Goal: Task Accomplishment & Management: Complete application form

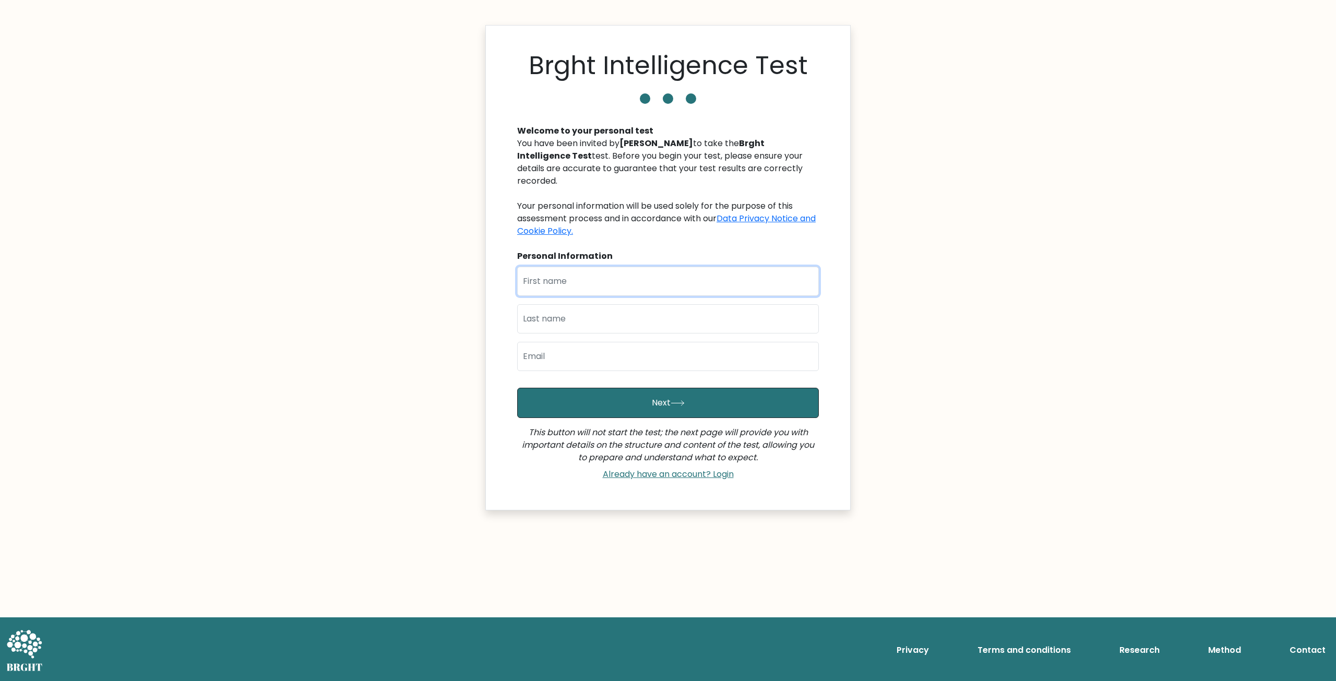
drag, startPoint x: 537, startPoint y: 277, endPoint x: 544, endPoint y: 263, distance: 16.1
click at [537, 277] on input "text" at bounding box center [668, 281] width 302 height 29
type input "Giyas"
type input "Giyasov"
type input "ggiyoss2002@gmail.com"
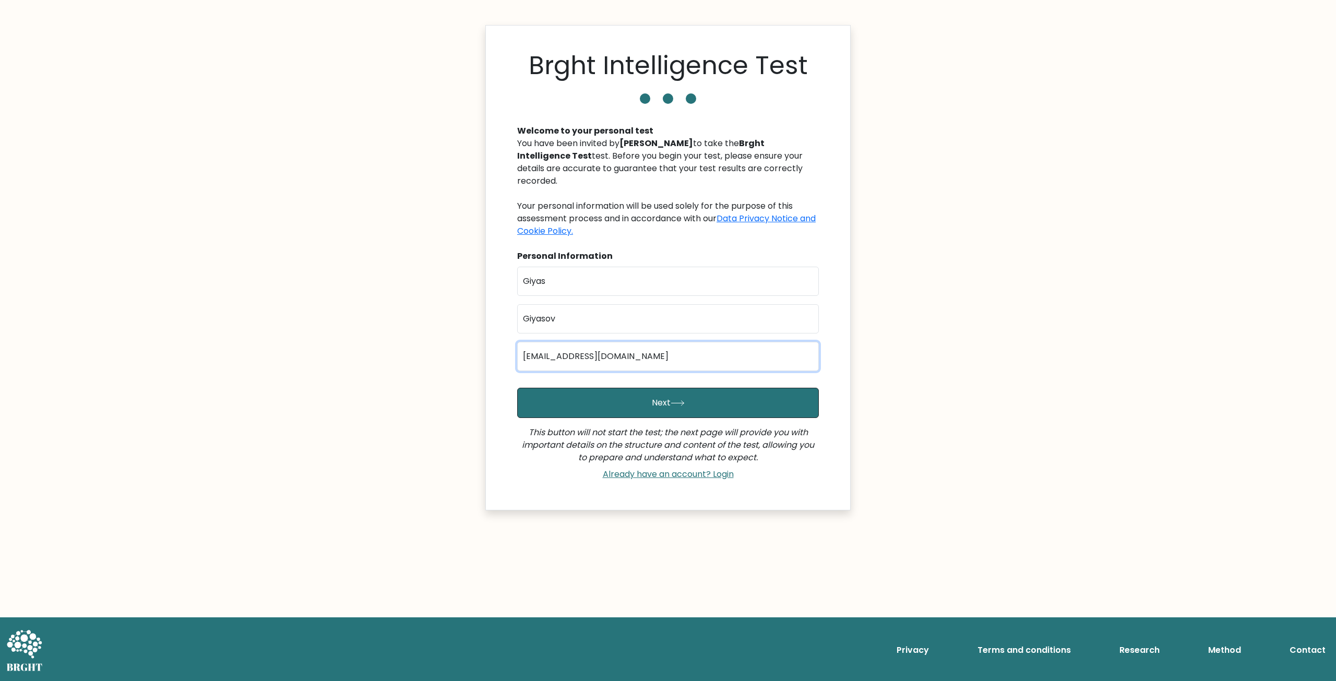
click at [517, 388] on button "Next" at bounding box center [668, 403] width 302 height 30
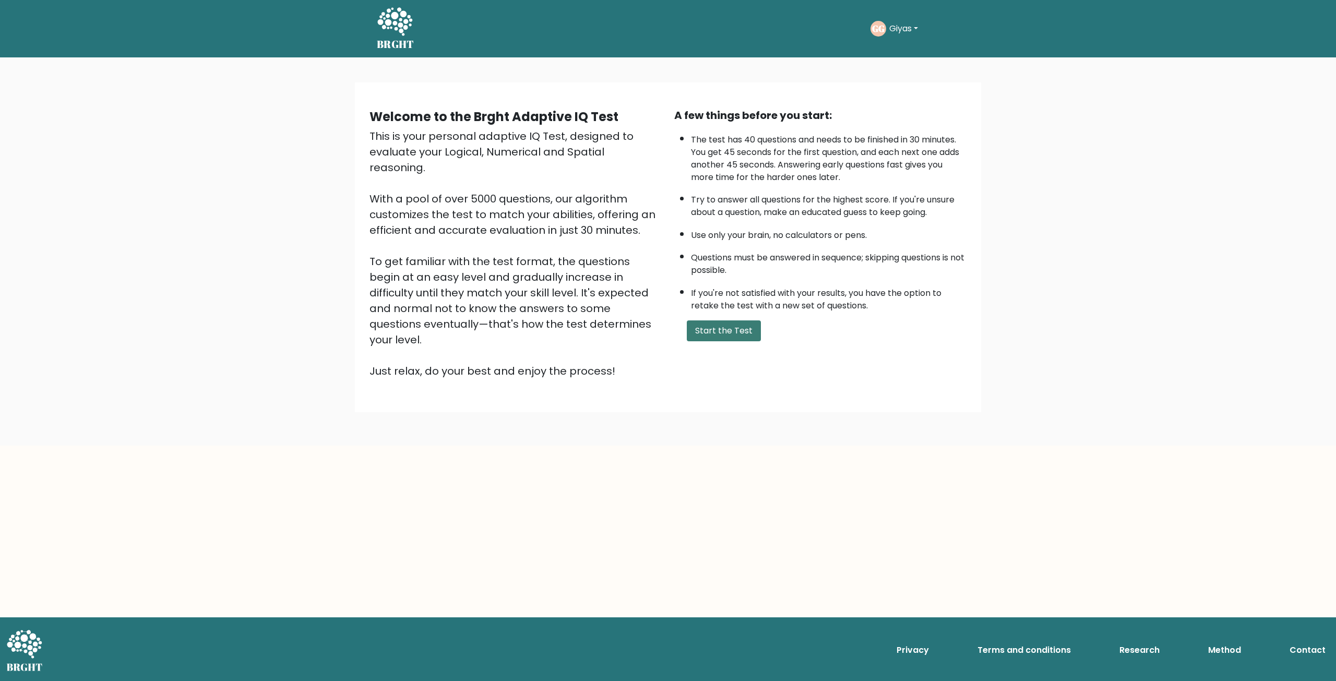
click at [724, 333] on button "Start the Test" at bounding box center [724, 331] width 74 height 21
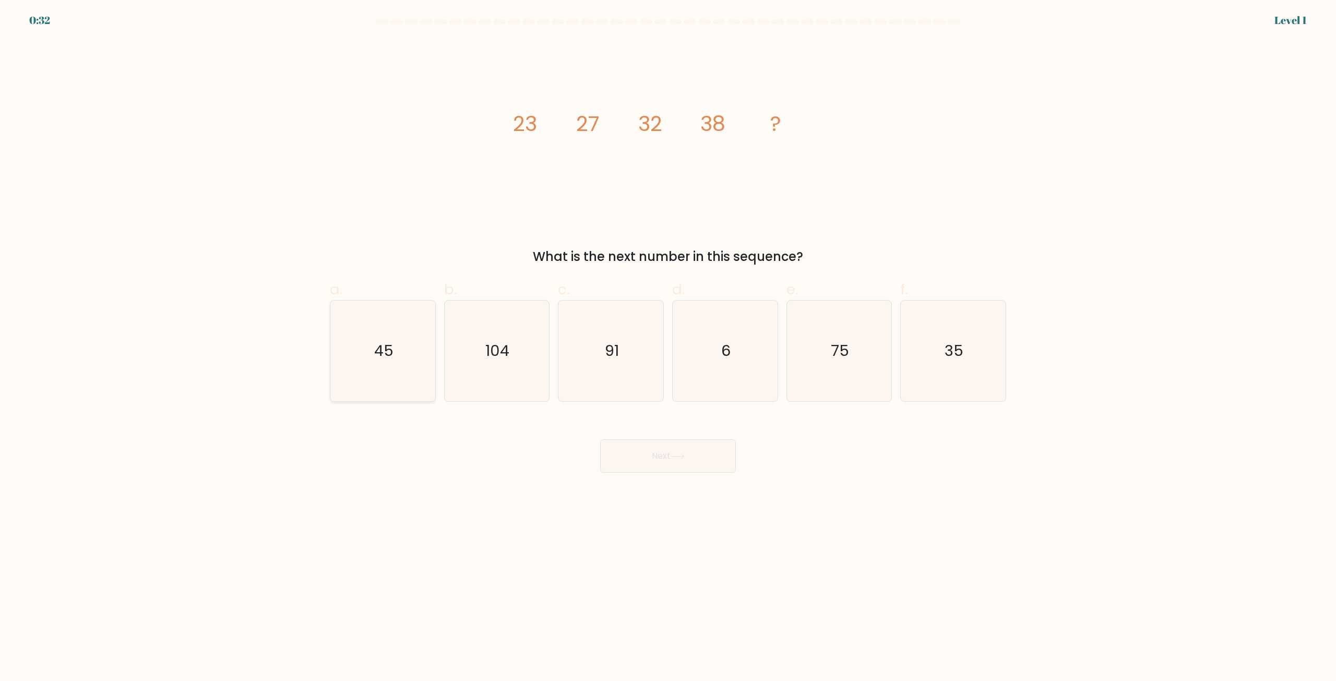
click at [389, 346] on text "45" at bounding box center [383, 351] width 19 height 21
click at [668, 346] on input "a. 45" at bounding box center [668, 344] width 1 height 7
radio input "true"
click at [660, 457] on button "Next" at bounding box center [668, 456] width 136 height 33
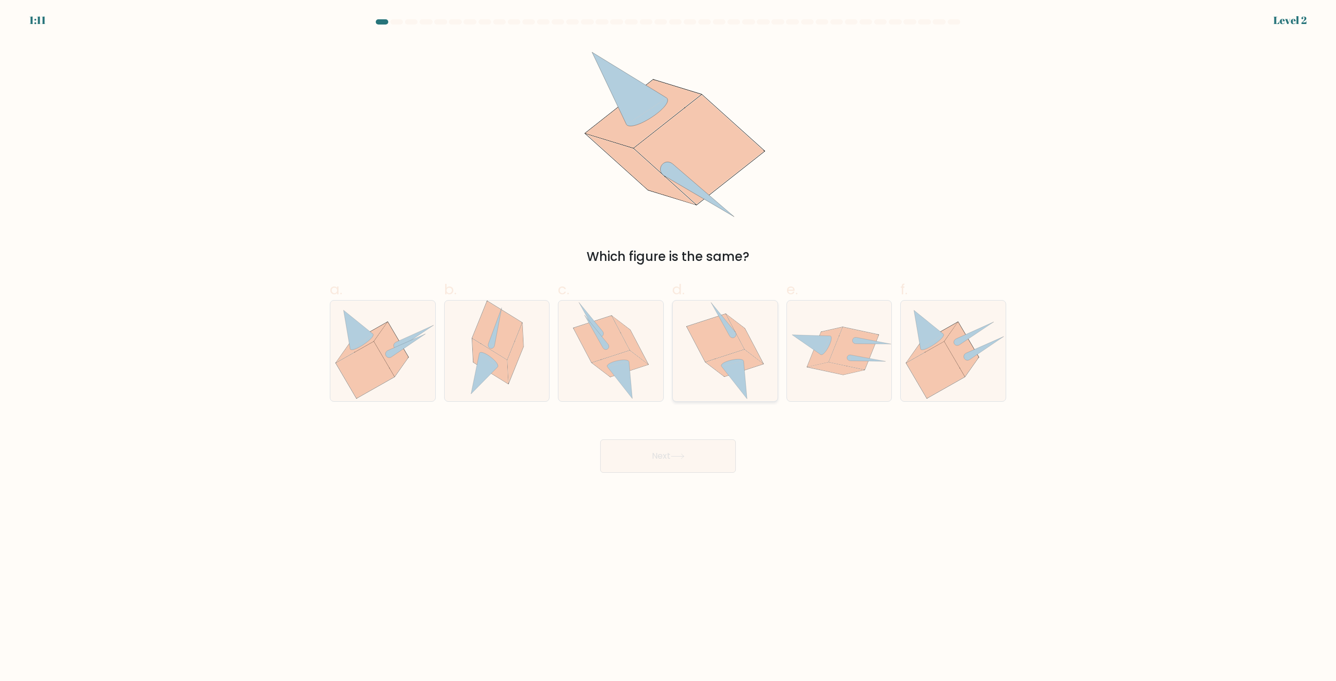
click at [725, 356] on icon at bounding box center [715, 338] width 58 height 49
click at [669, 348] on input "d." at bounding box center [668, 344] width 1 height 7
radio input "true"
click at [670, 454] on button "Next" at bounding box center [668, 456] width 136 height 33
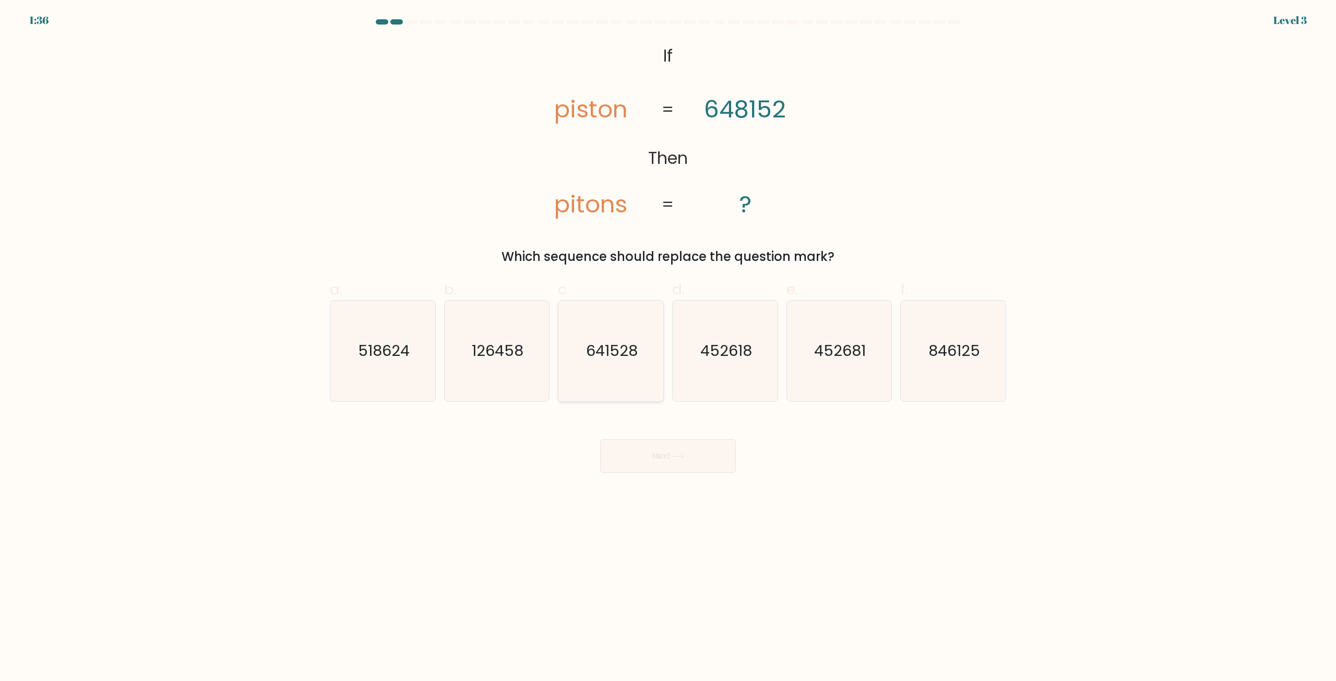
click at [607, 358] on text "641528" at bounding box center [612, 351] width 52 height 21
click at [668, 348] on input "c. 641528" at bounding box center [668, 344] width 1 height 7
radio input "true"
click at [653, 454] on button "Next" at bounding box center [668, 456] width 136 height 33
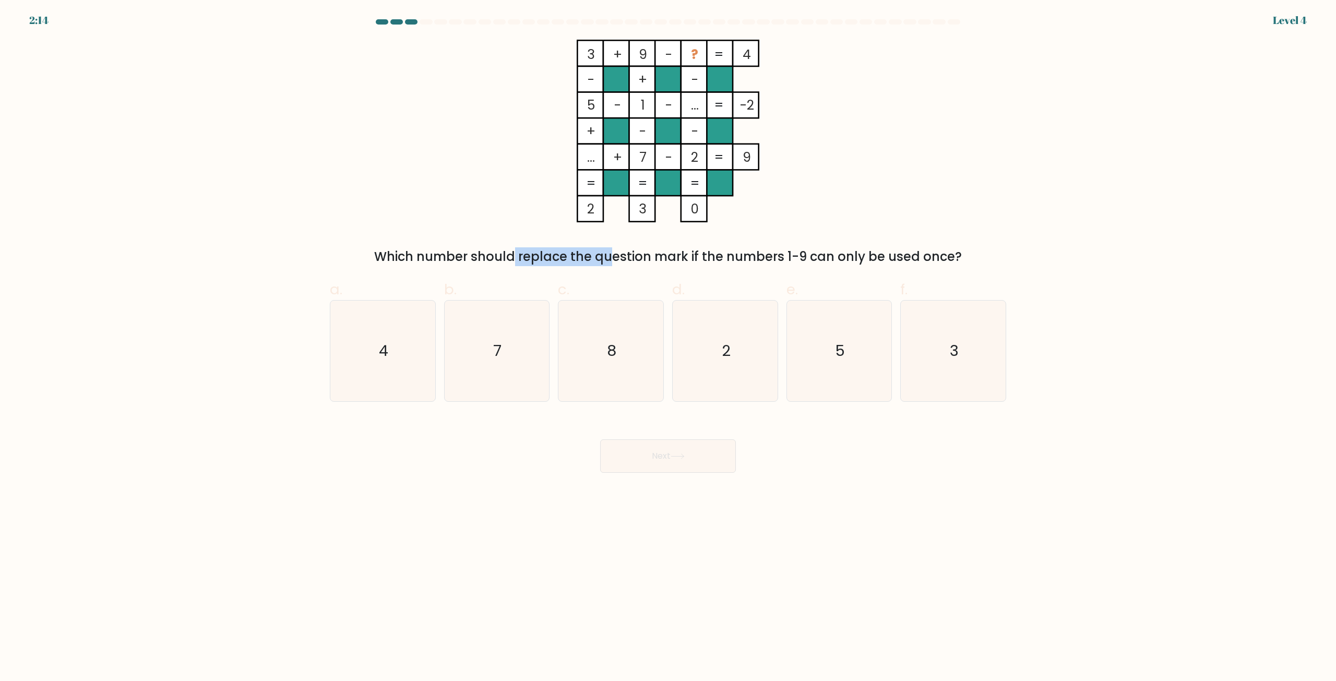
drag, startPoint x: 420, startPoint y: 255, endPoint x: 524, endPoint y: 255, distance: 103.9
click at [523, 255] on div "Which number should replace the question mark if the numbers 1-9 can only be us…" at bounding box center [668, 256] width 664 height 19
click at [471, 257] on div "Which number should replace the question mark if the numbers 1-9 can only be us…" at bounding box center [668, 256] width 664 height 19
drag, startPoint x: 476, startPoint y: 259, endPoint x: 521, endPoint y: 261, distance: 45.5
click at [516, 260] on div "Which number should replace the question mark if the numbers 1-9 can only be us…" at bounding box center [668, 256] width 664 height 19
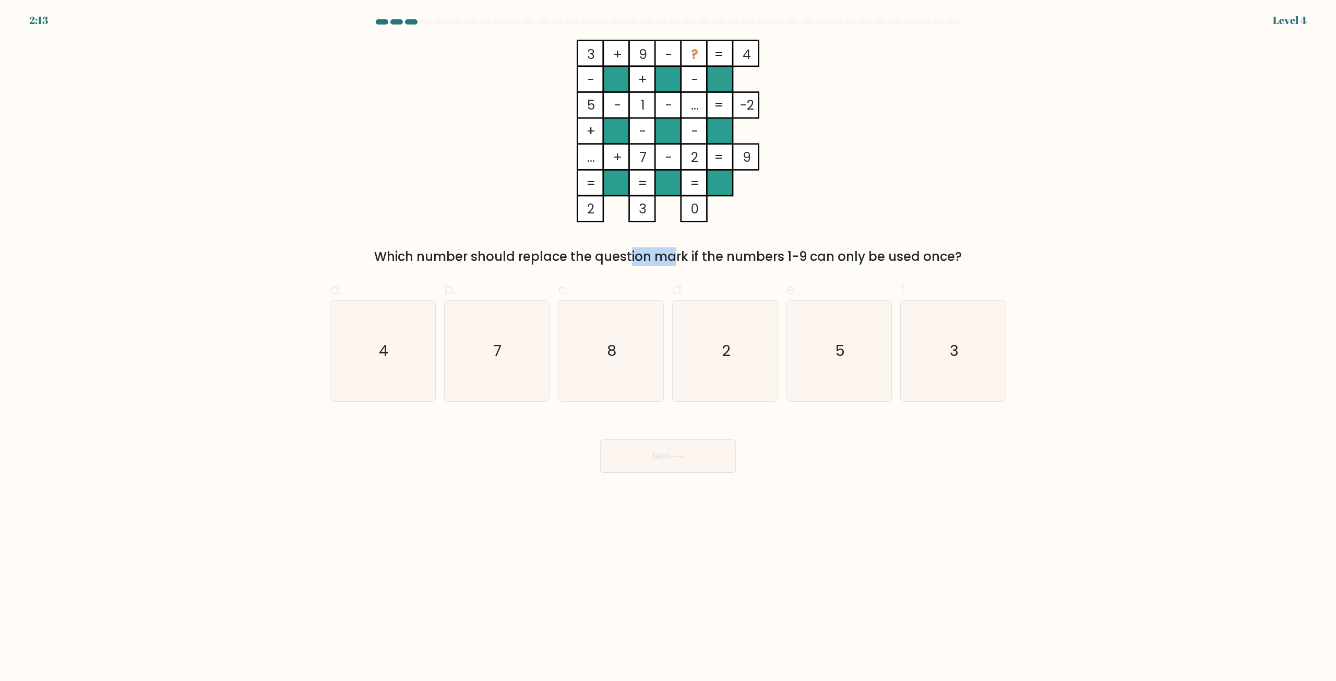
drag, startPoint x: 538, startPoint y: 261, endPoint x: 580, endPoint y: 261, distance: 42.3
click at [580, 261] on div "Which number should replace the question mark if the numbers 1-9 can only be us…" at bounding box center [668, 256] width 664 height 19
drag, startPoint x: 608, startPoint y: 260, endPoint x: 640, endPoint y: 260, distance: 31.8
click at [639, 260] on div "Which number should replace the question mark if the numbers 1-9 can only be us…" at bounding box center [668, 256] width 664 height 19
drag, startPoint x: 672, startPoint y: 258, endPoint x: 698, endPoint y: 258, distance: 25.6
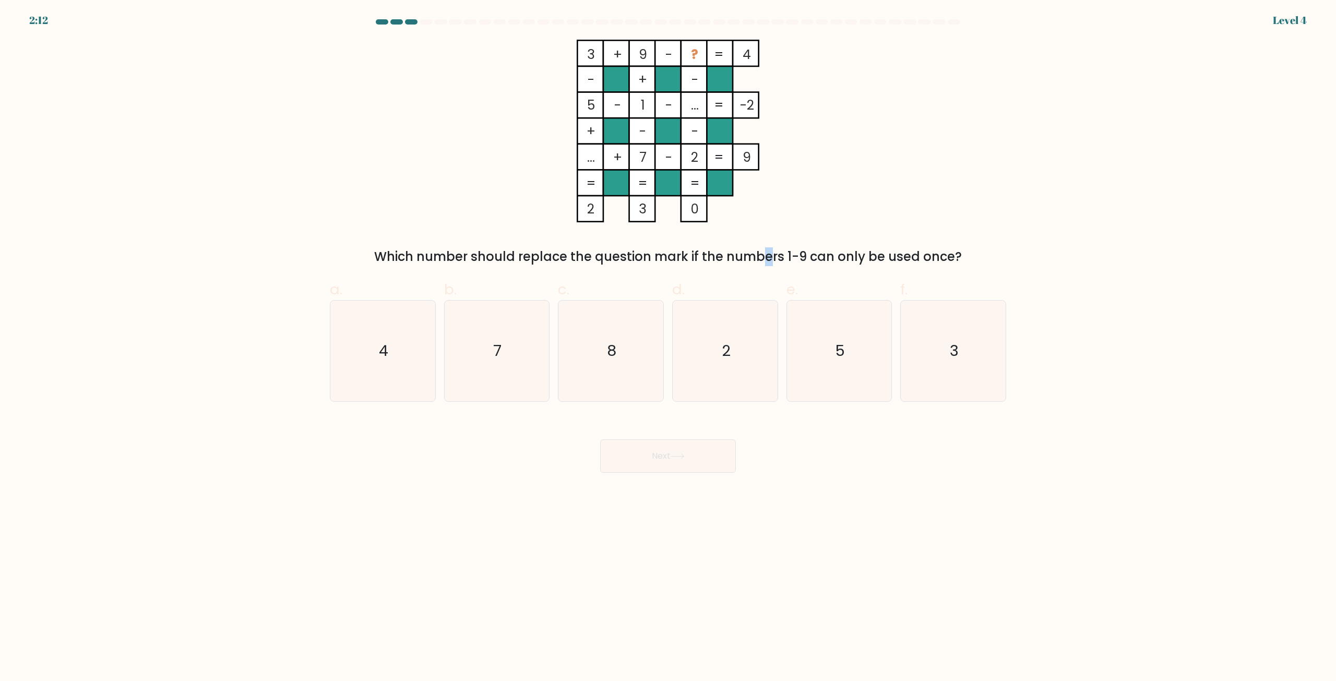
click at [689, 258] on div "Which number should replace the question mark if the numbers 1-9 can only be us…" at bounding box center [668, 256] width 664 height 19
click at [723, 256] on div "Which number should replace the question mark if the numbers 1-9 can only be us…" at bounding box center [668, 256] width 664 height 19
click at [784, 254] on div "Which number should replace the question mark if the numbers 1-9 can only be us…" at bounding box center [668, 256] width 664 height 19
click at [838, 255] on div "Which number should replace the question mark if the numbers 1-9 can only be us…" at bounding box center [668, 256] width 664 height 19
click at [610, 330] on icon "8" at bounding box center [611, 351] width 101 height 101
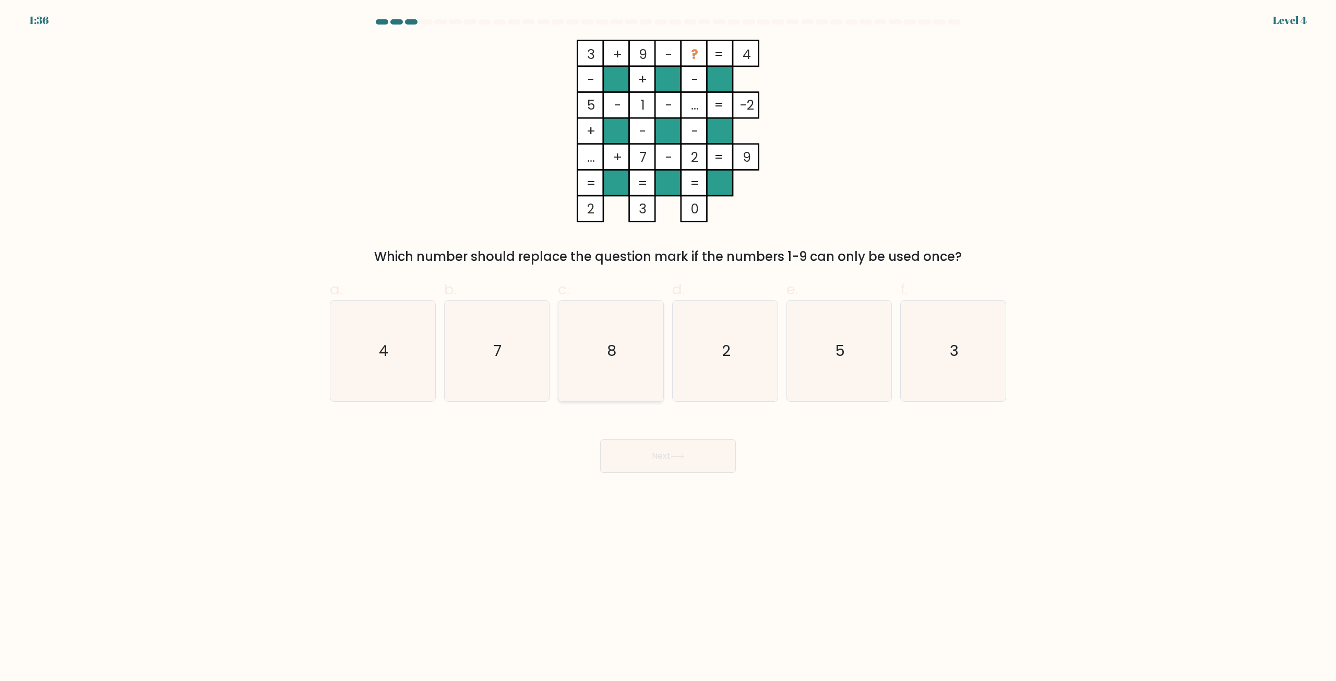
click at [668, 341] on input "c. 8" at bounding box center [668, 344] width 1 height 7
radio input "true"
click at [638, 441] on button "Next" at bounding box center [668, 456] width 136 height 33
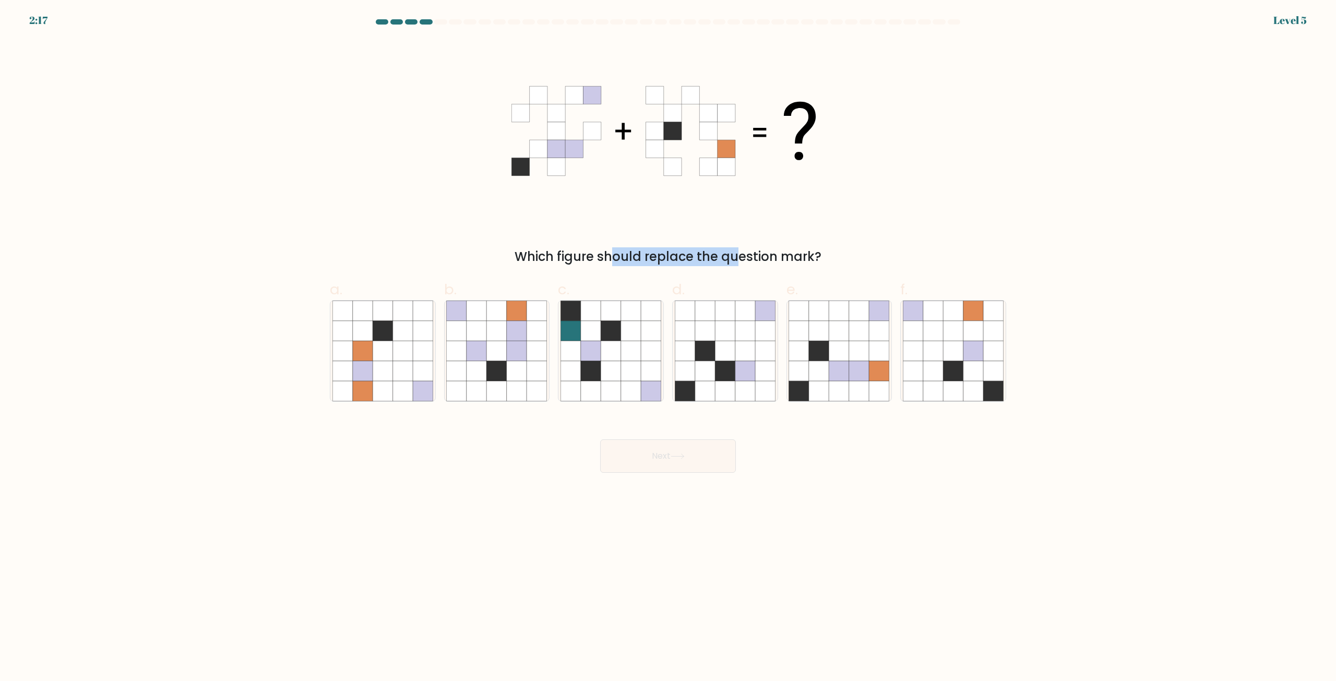
drag, startPoint x: 574, startPoint y: 257, endPoint x: 655, endPoint y: 262, distance: 80.5
click at [655, 262] on div "Which figure should replace the question mark?" at bounding box center [668, 256] width 664 height 19
click at [718, 257] on div "Which figure should replace the question mark?" at bounding box center [668, 256] width 664 height 19
click at [718, 375] on icon at bounding box center [725, 371] width 20 height 20
click at [669, 348] on input "d." at bounding box center [668, 344] width 1 height 7
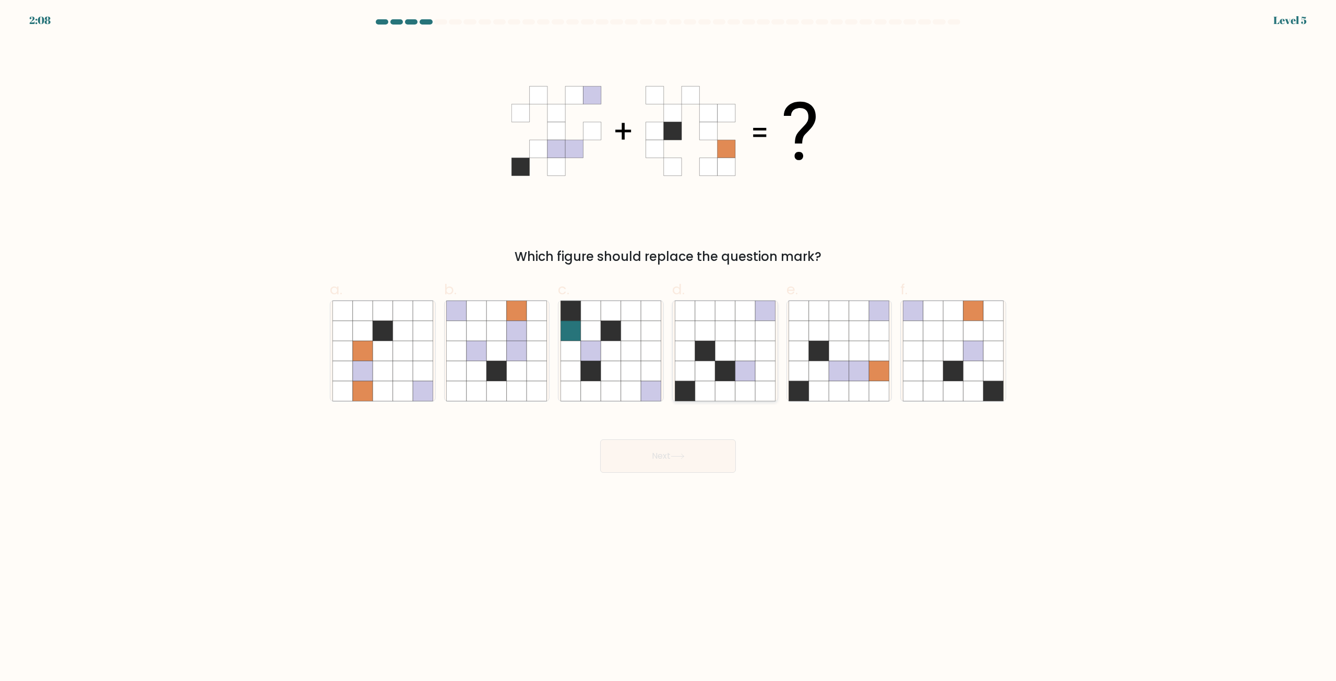
radio input "true"
click at [685, 455] on icon at bounding box center [678, 457] width 14 height 6
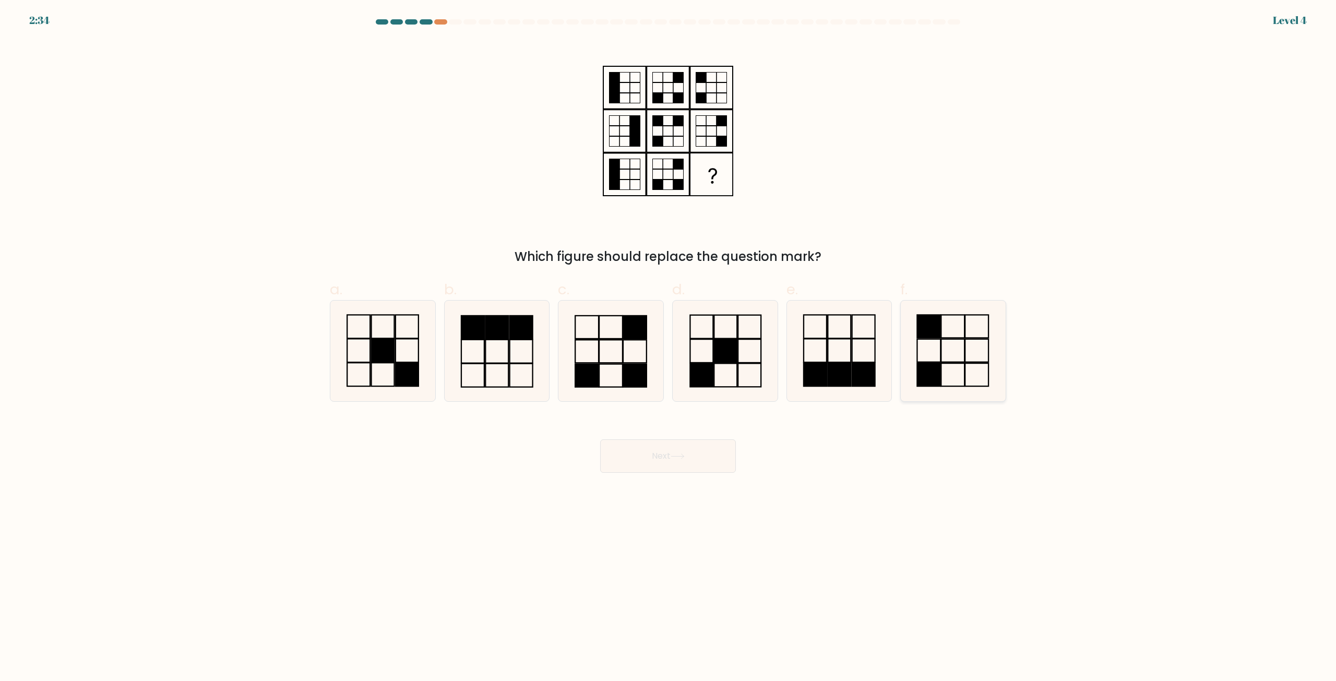
click at [970, 344] on icon at bounding box center [953, 351] width 101 height 101
click at [669, 344] on input "f." at bounding box center [668, 344] width 1 height 7
radio input "true"
click at [691, 453] on button "Next" at bounding box center [668, 456] width 136 height 33
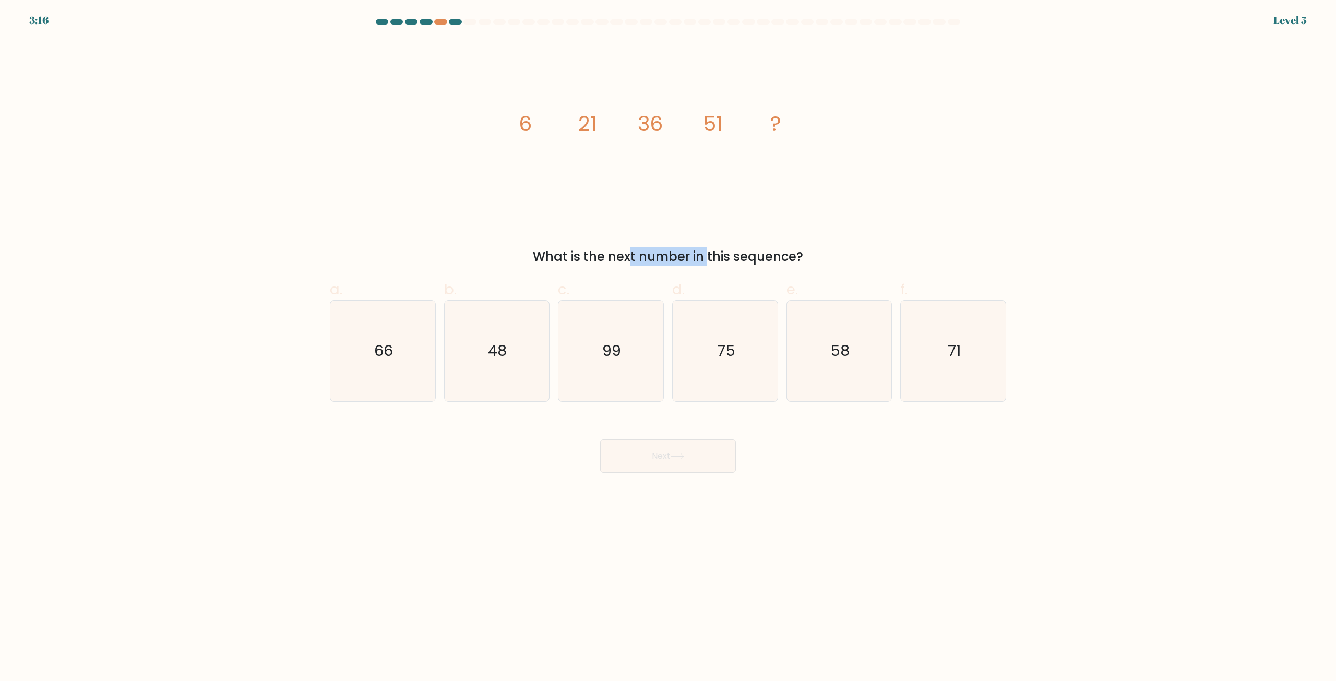
drag, startPoint x: 542, startPoint y: 258, endPoint x: 627, endPoint y: 258, distance: 84.6
click at [625, 258] on div "What is the next number in this sequence?" at bounding box center [668, 256] width 664 height 19
drag, startPoint x: 663, startPoint y: 257, endPoint x: 722, endPoint y: 256, distance: 58.5
click at [664, 257] on div "What is the next number in this sequence?" at bounding box center [668, 256] width 664 height 19
click at [742, 256] on div "What is the next number in this sequence?" at bounding box center [668, 256] width 664 height 19
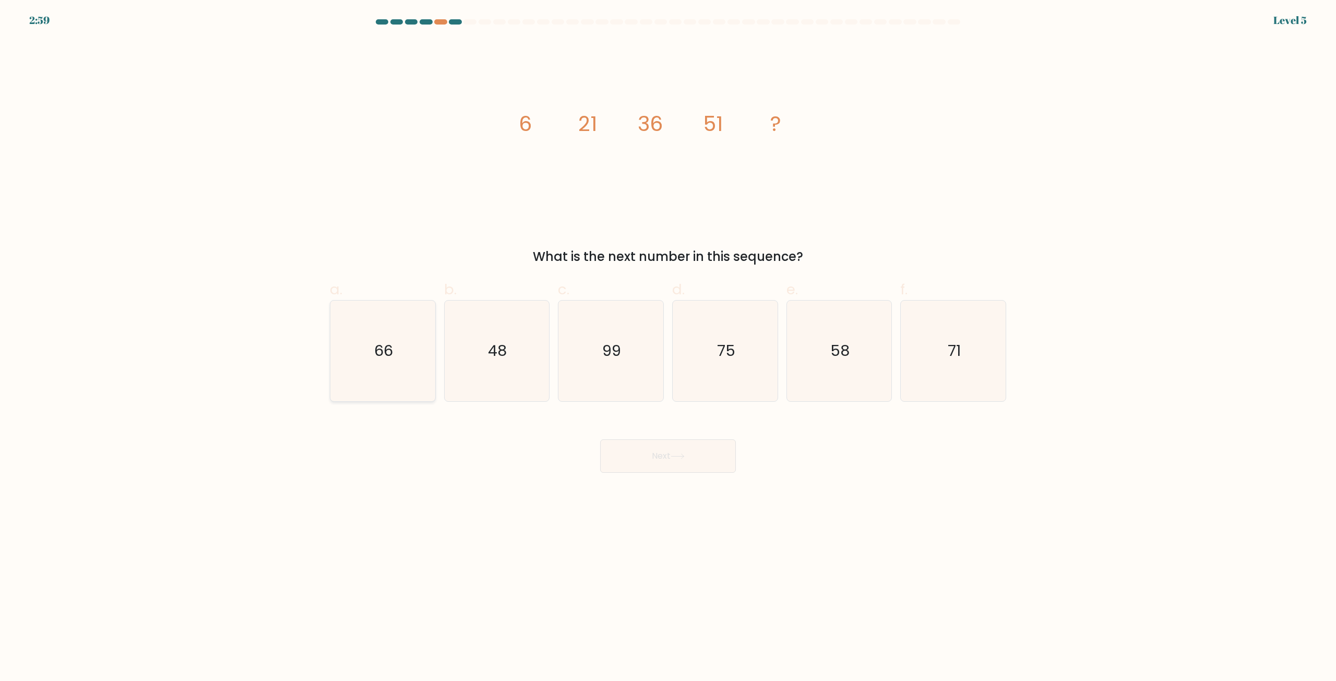
click at [369, 346] on icon "66" at bounding box center [383, 351] width 101 height 101
click at [668, 346] on input "a. 66" at bounding box center [668, 344] width 1 height 7
radio input "true"
click at [675, 456] on icon at bounding box center [678, 457] width 14 height 6
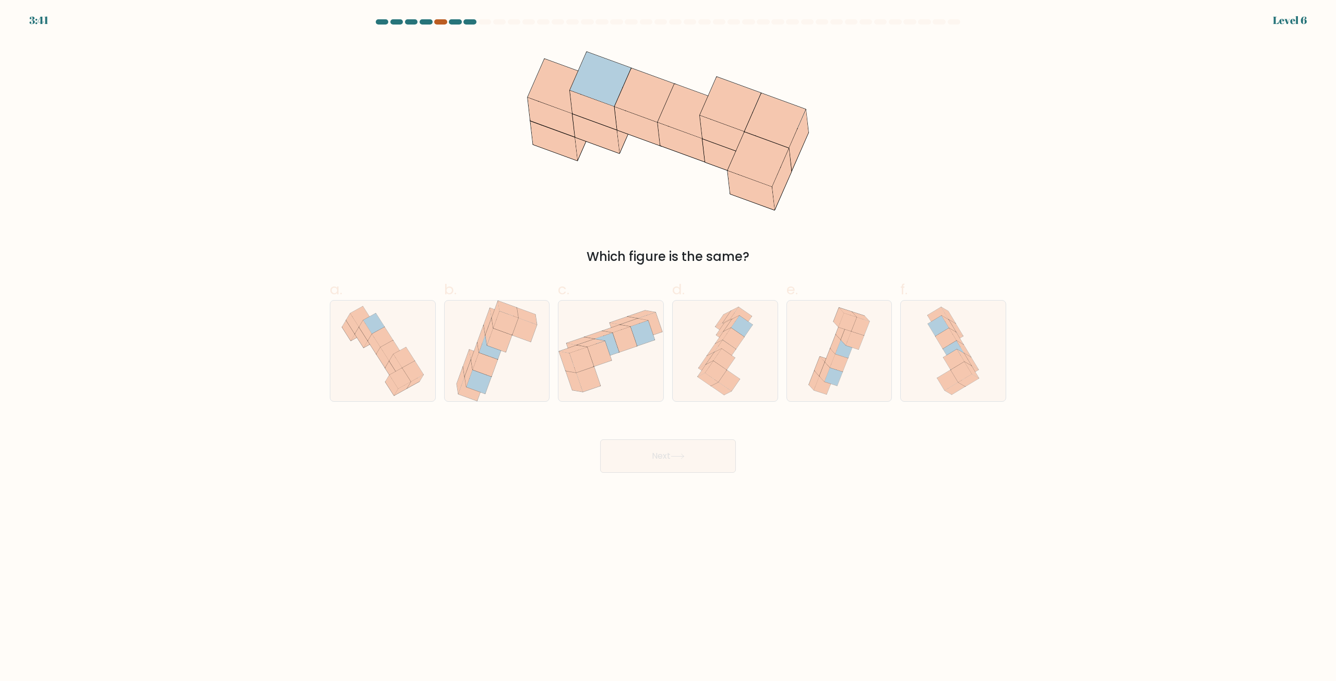
click at [441, 22] on div at bounding box center [440, 21] width 13 height 5
click at [445, 23] on div at bounding box center [440, 21] width 13 height 5
click at [384, 354] on icon at bounding box center [382, 358] width 13 height 20
click at [668, 348] on input "a." at bounding box center [668, 344] width 1 height 7
radio input "true"
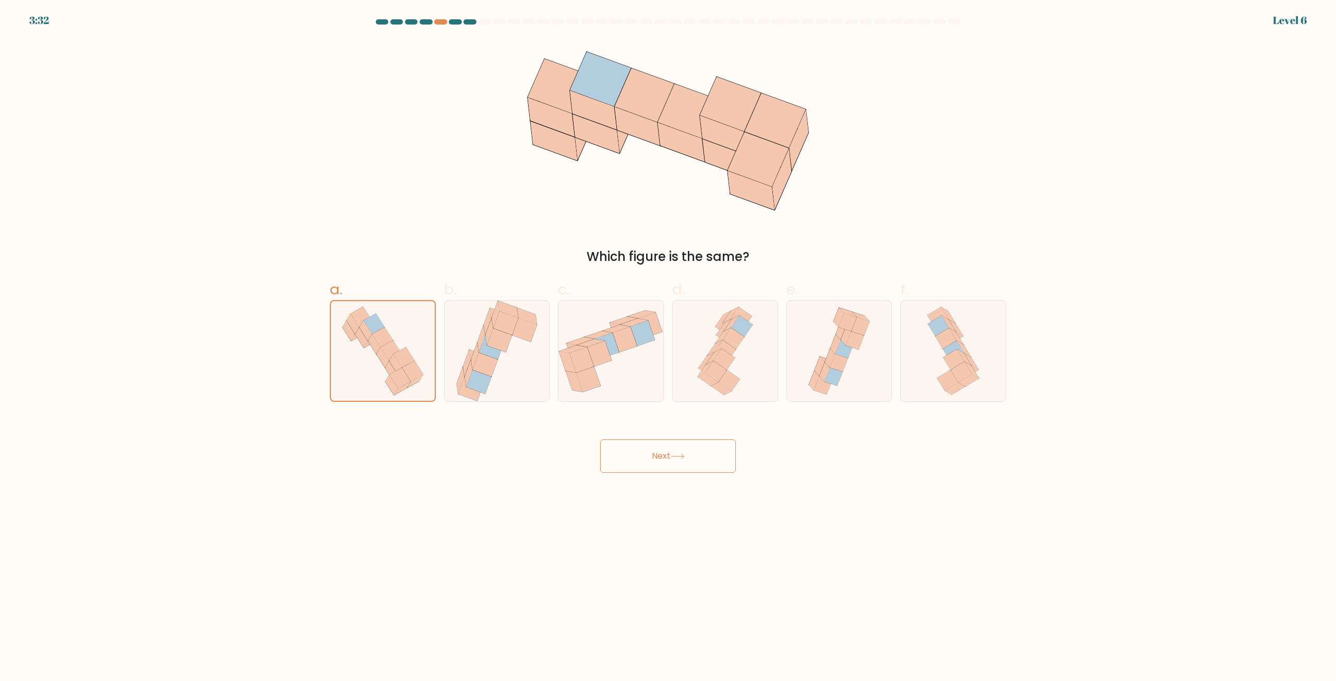
click at [642, 446] on button "Next" at bounding box center [668, 456] width 136 height 33
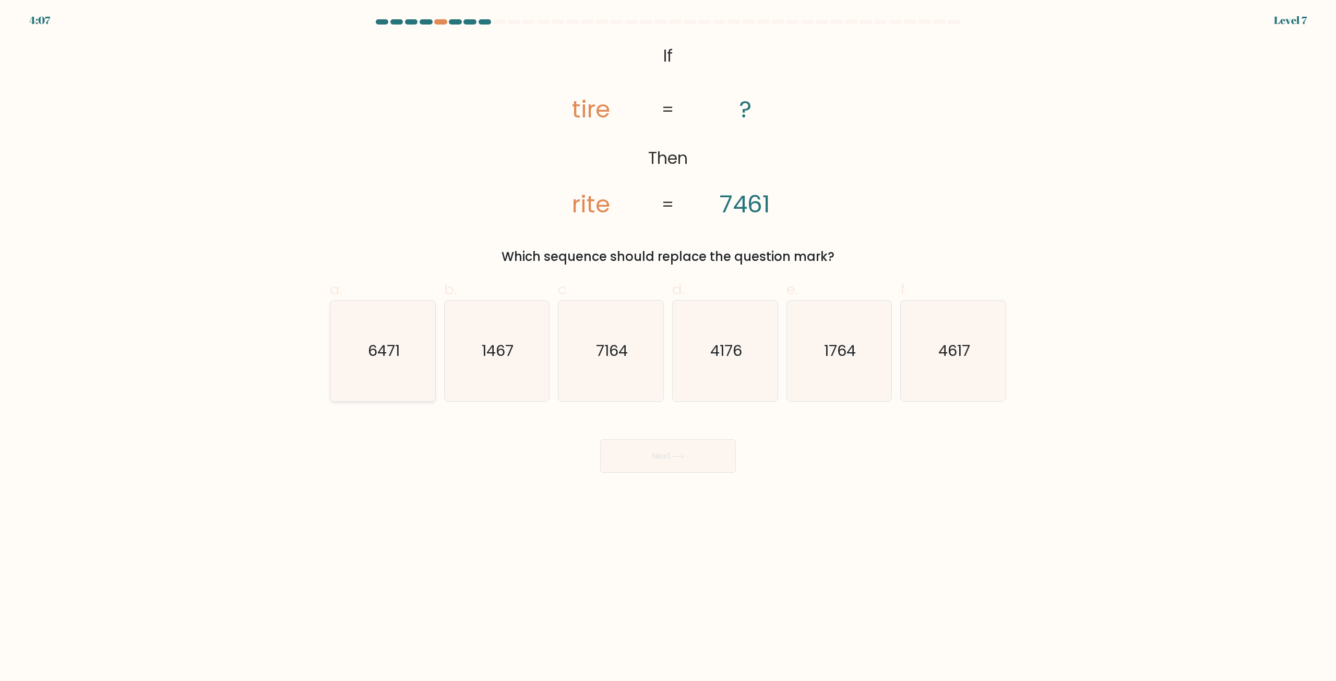
click at [394, 353] on text "6471" at bounding box center [384, 351] width 32 height 21
click at [668, 348] on input "a. 6471" at bounding box center [668, 344] width 1 height 7
radio input "true"
click at [631, 459] on button "Next" at bounding box center [668, 456] width 136 height 33
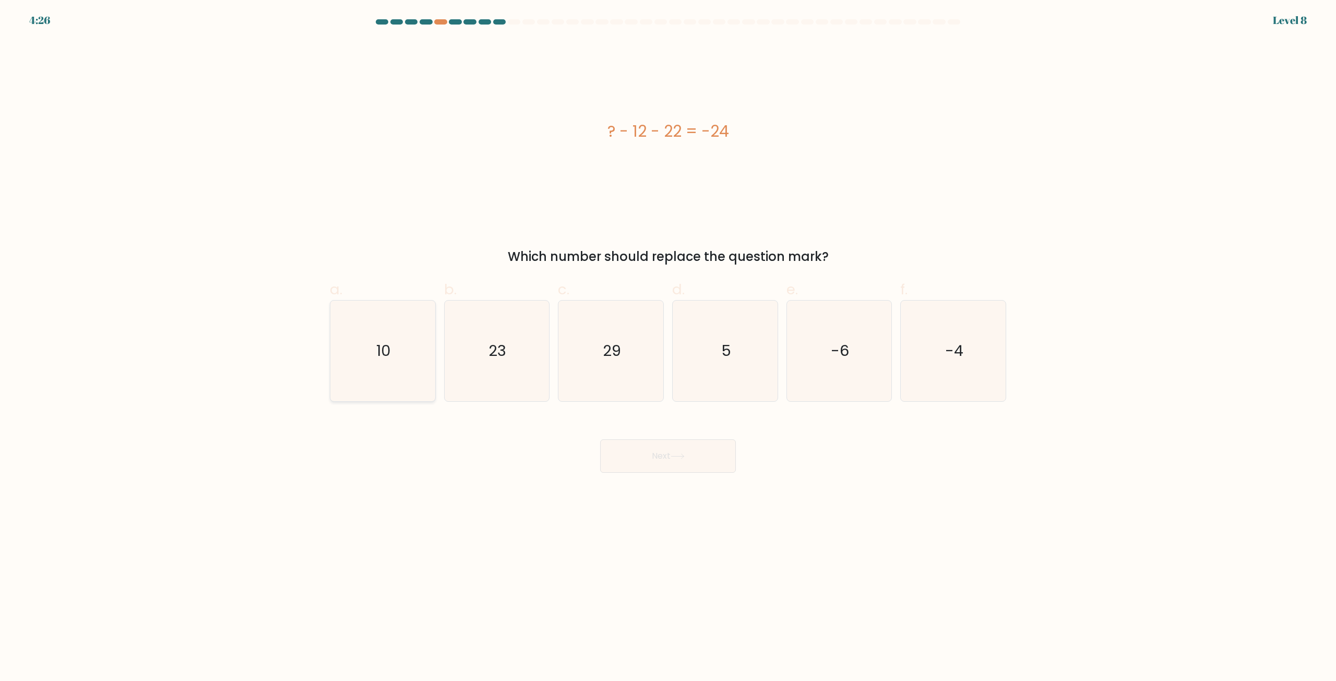
click at [414, 351] on icon "10" at bounding box center [383, 351] width 101 height 101
click at [668, 348] on input "a. 10" at bounding box center [668, 344] width 1 height 7
radio input "true"
click at [662, 454] on button "Next" at bounding box center [668, 456] width 136 height 33
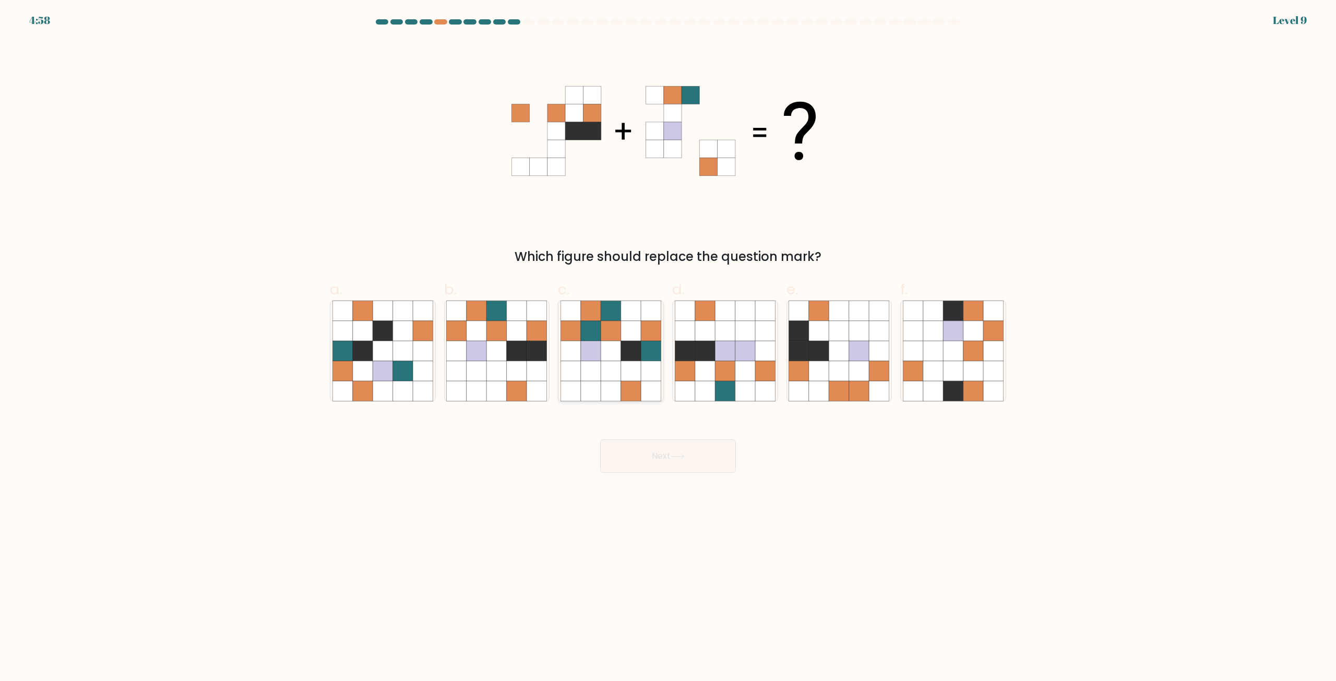
click at [586, 348] on icon at bounding box center [591, 351] width 20 height 20
click at [668, 348] on input "c." at bounding box center [668, 344] width 1 height 7
radio input "true"
click at [646, 452] on button "Next" at bounding box center [668, 456] width 136 height 33
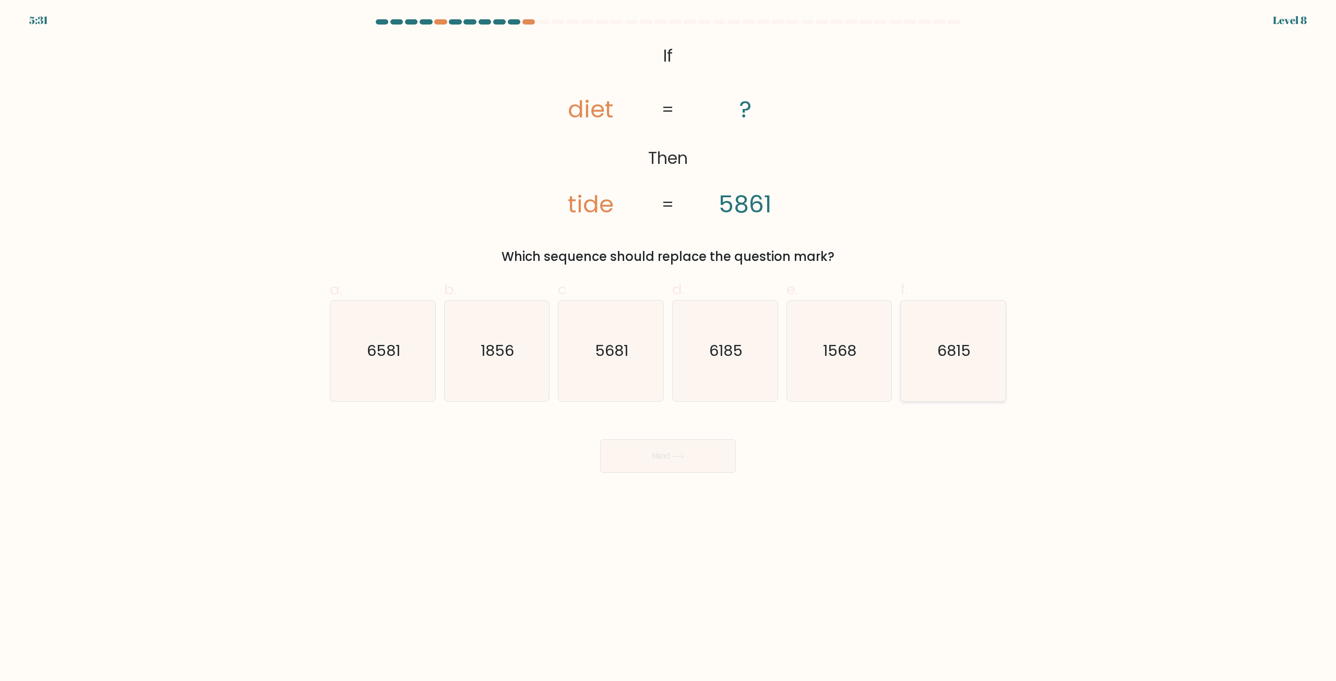
click at [946, 359] on text "6815" at bounding box center [954, 351] width 33 height 21
click at [669, 348] on input "f. 6815" at bounding box center [668, 344] width 1 height 7
radio input "true"
click at [674, 448] on button "Next" at bounding box center [668, 456] width 136 height 33
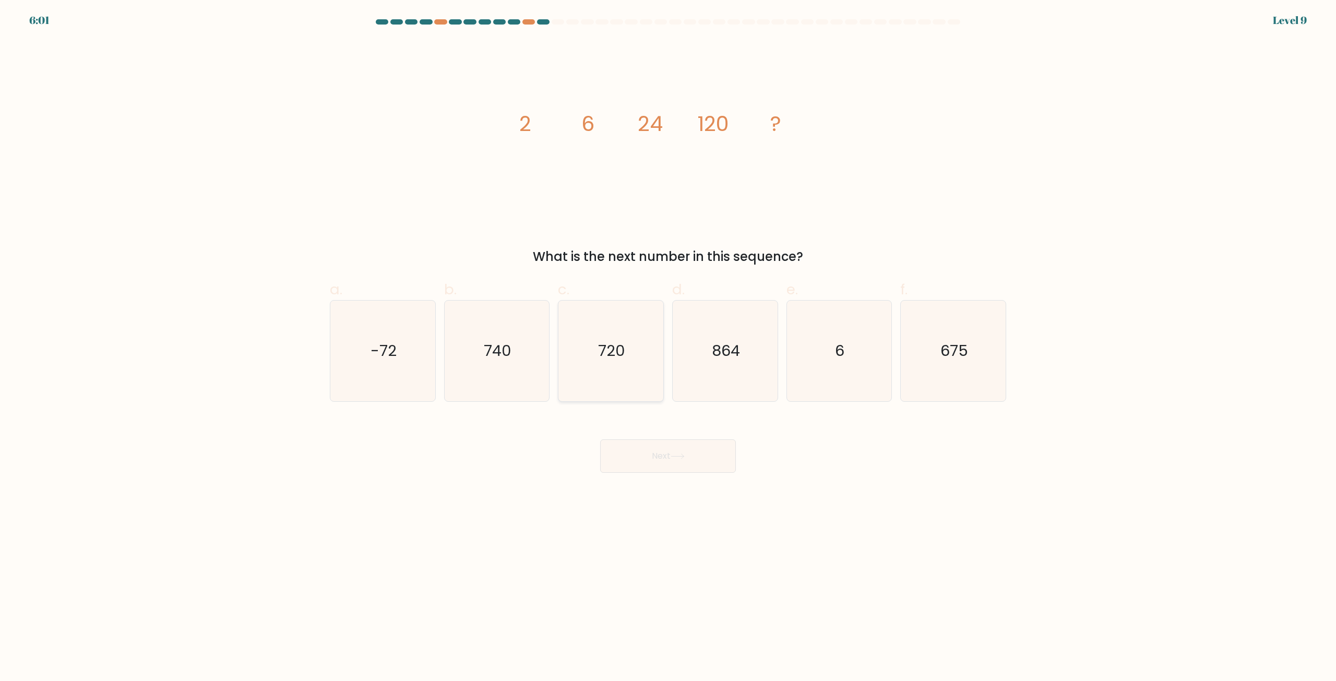
click at [616, 333] on icon "720" at bounding box center [611, 351] width 101 height 101
click at [668, 341] on input "c. 720" at bounding box center [668, 344] width 1 height 7
radio input "true"
click at [650, 448] on button "Next" at bounding box center [668, 456] width 136 height 33
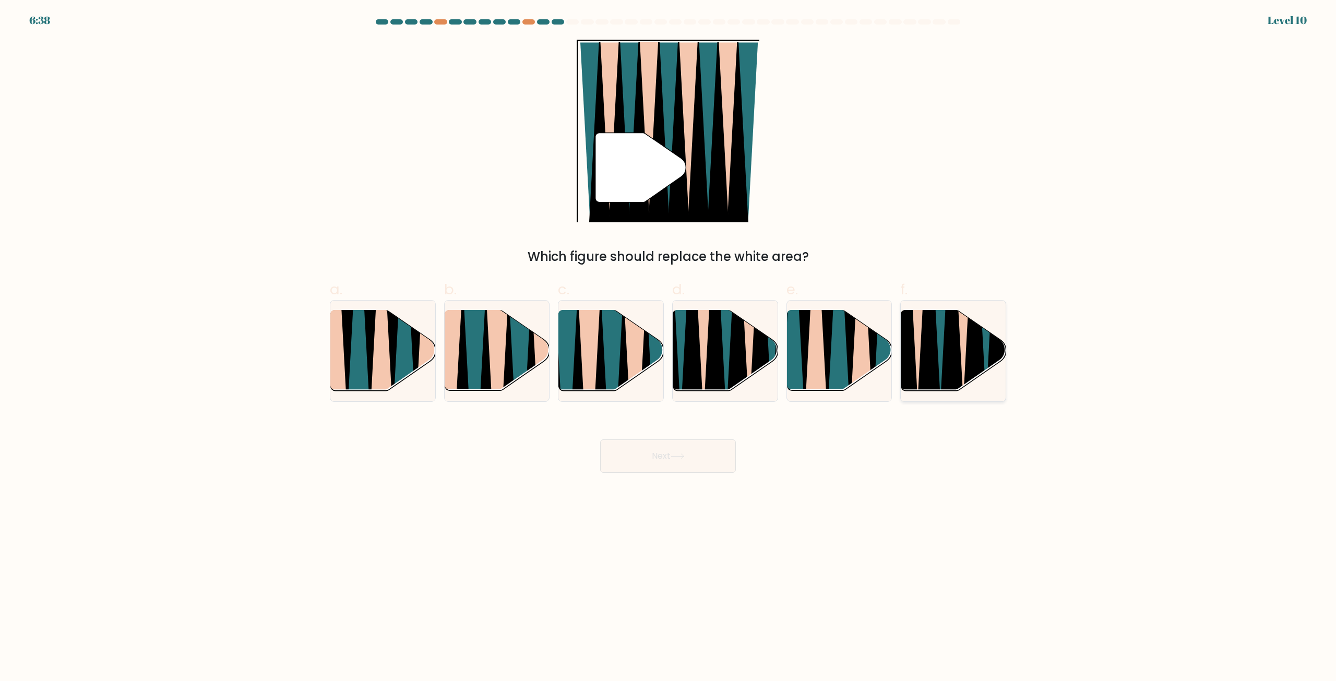
click at [926, 358] on icon at bounding box center [929, 311] width 23 height 210
click at [669, 348] on input "f." at bounding box center [668, 344] width 1 height 7
radio input "true"
click at [683, 453] on button "Next" at bounding box center [668, 456] width 136 height 33
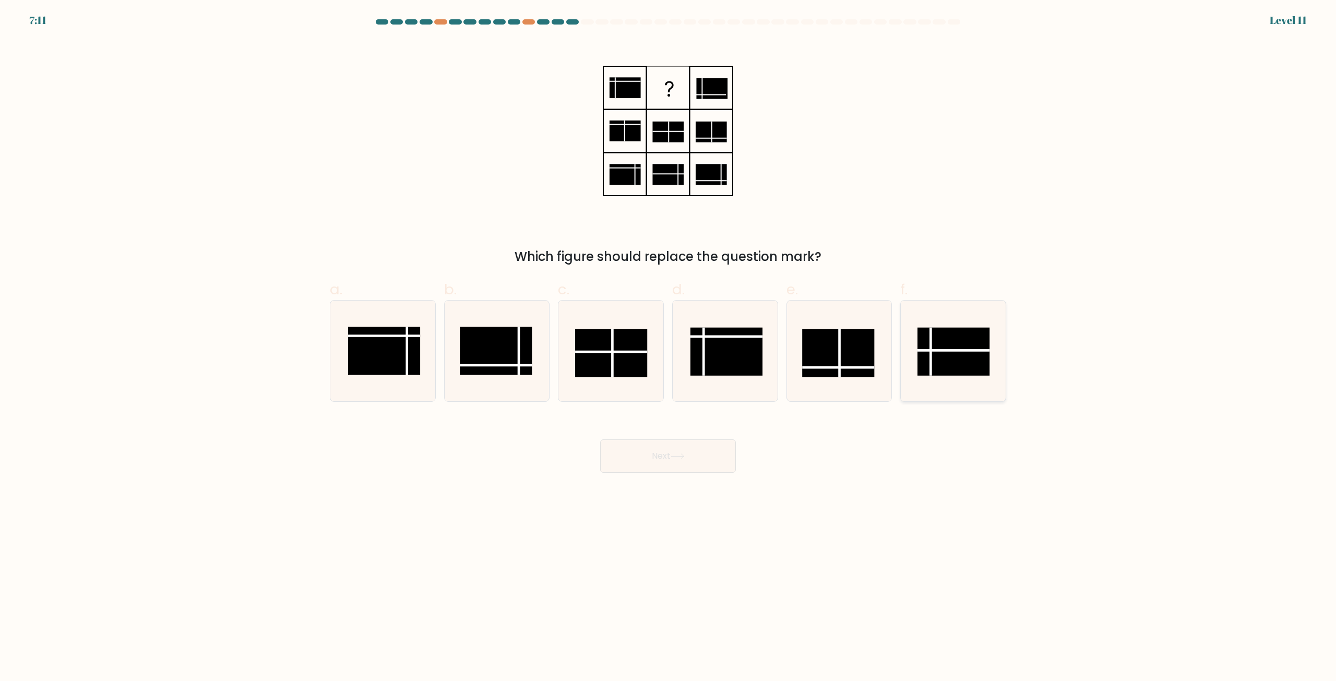
click at [951, 353] on rect at bounding box center [954, 352] width 72 height 48
click at [669, 348] on input "f." at bounding box center [668, 344] width 1 height 7
radio input "true"
click at [667, 458] on button "Next" at bounding box center [668, 456] width 136 height 33
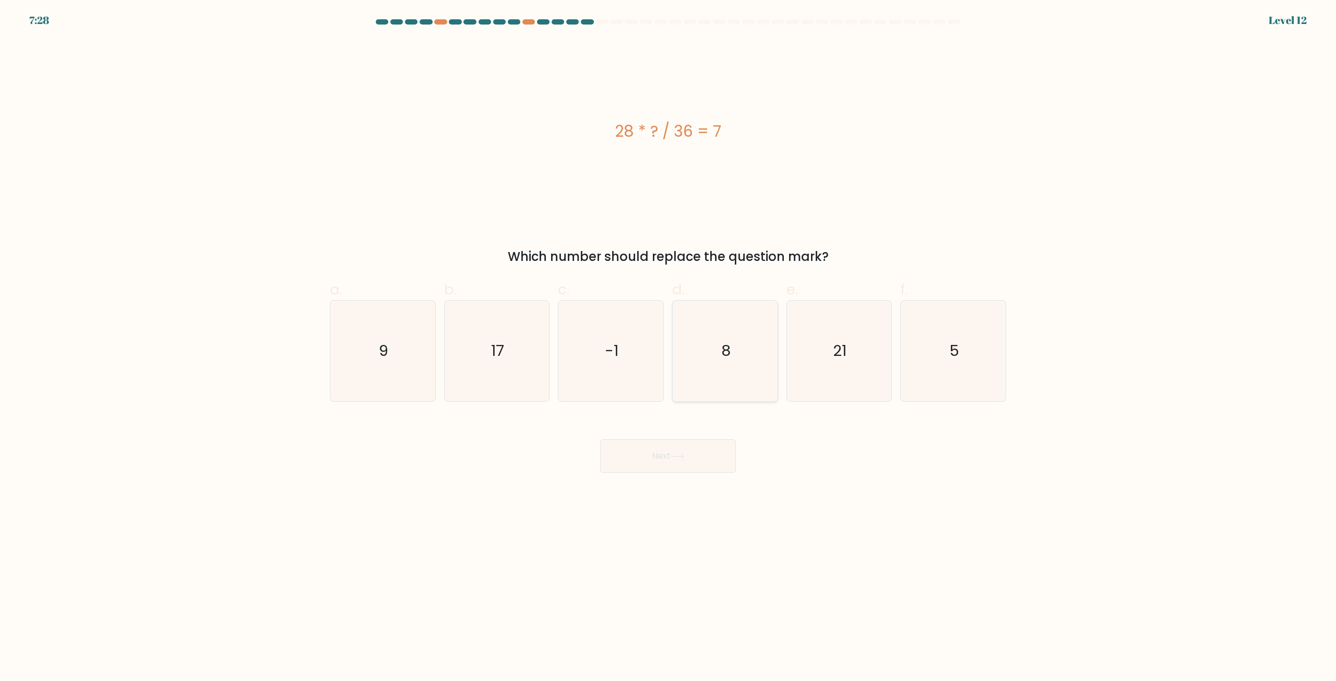
click at [735, 361] on icon "8" at bounding box center [725, 351] width 101 height 101
click at [669, 348] on input "d. 8" at bounding box center [668, 344] width 1 height 7
radio input "true"
click at [680, 454] on icon at bounding box center [678, 457] width 14 height 6
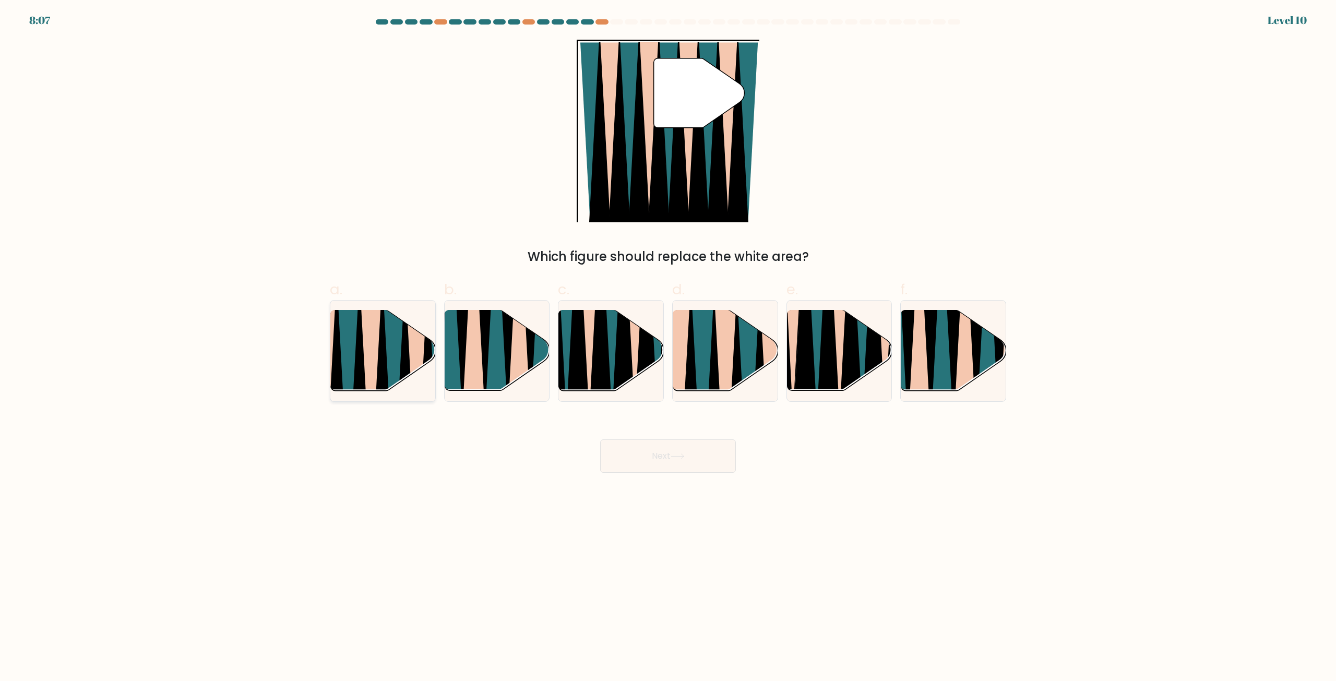
click at [382, 337] on icon at bounding box center [382, 397] width 23 height 210
click at [668, 341] on input "a." at bounding box center [668, 344] width 1 height 7
radio input "true"
click at [623, 461] on button "Next" at bounding box center [668, 456] width 136 height 33
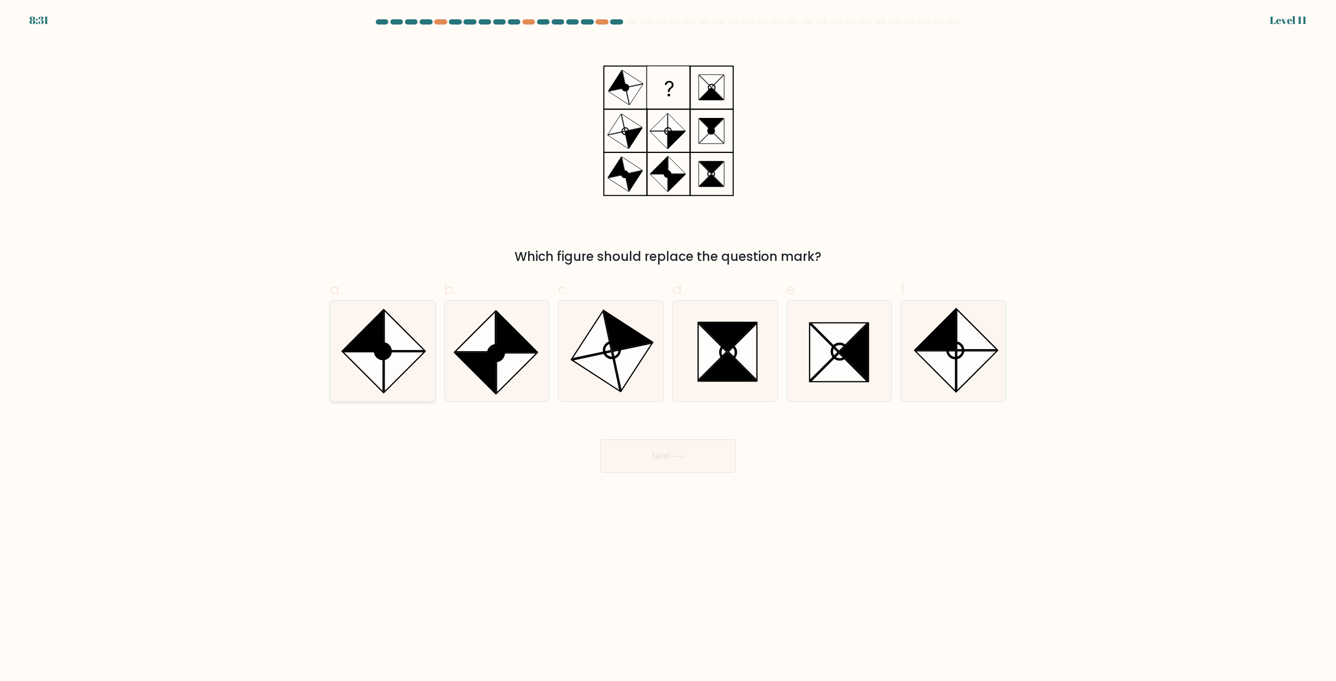
click at [416, 341] on icon at bounding box center [404, 331] width 40 height 40
click at [668, 341] on input "a." at bounding box center [668, 344] width 1 height 7
radio input "true"
click at [648, 452] on button "Next" at bounding box center [668, 456] width 136 height 33
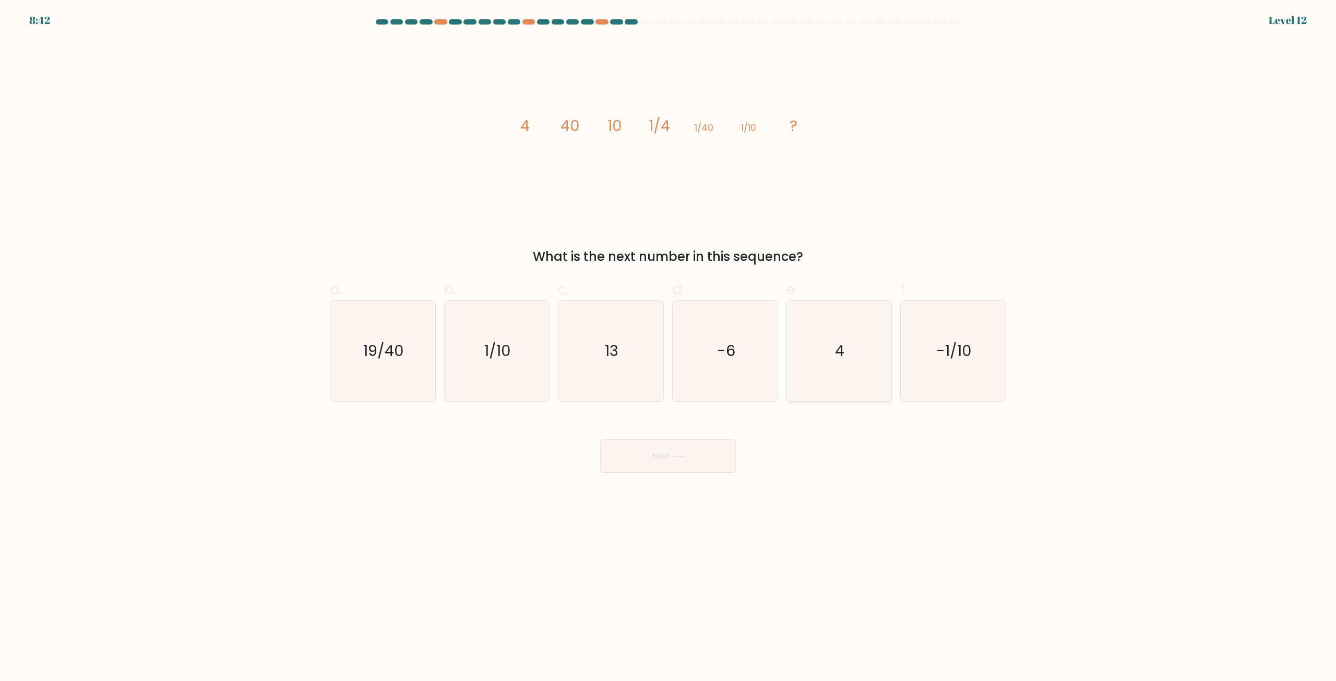
click at [845, 355] on icon "4" at bounding box center [839, 351] width 101 height 101
click at [669, 348] on input "e. 4" at bounding box center [668, 344] width 1 height 7
radio input "true"
click at [702, 456] on button "Next" at bounding box center [668, 456] width 136 height 33
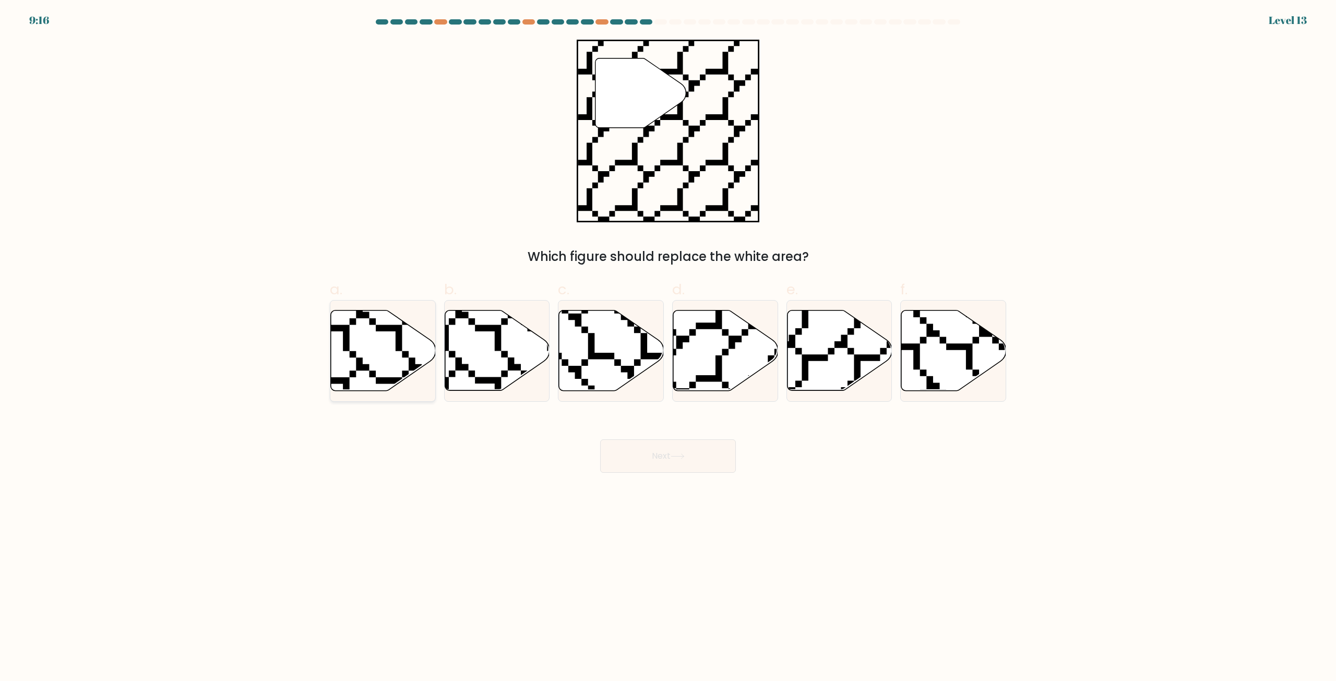
click at [355, 334] on icon at bounding box center [383, 351] width 105 height 80
click at [668, 341] on input "a." at bounding box center [668, 344] width 1 height 7
radio input "true"
click at [664, 445] on button "Next" at bounding box center [668, 456] width 136 height 33
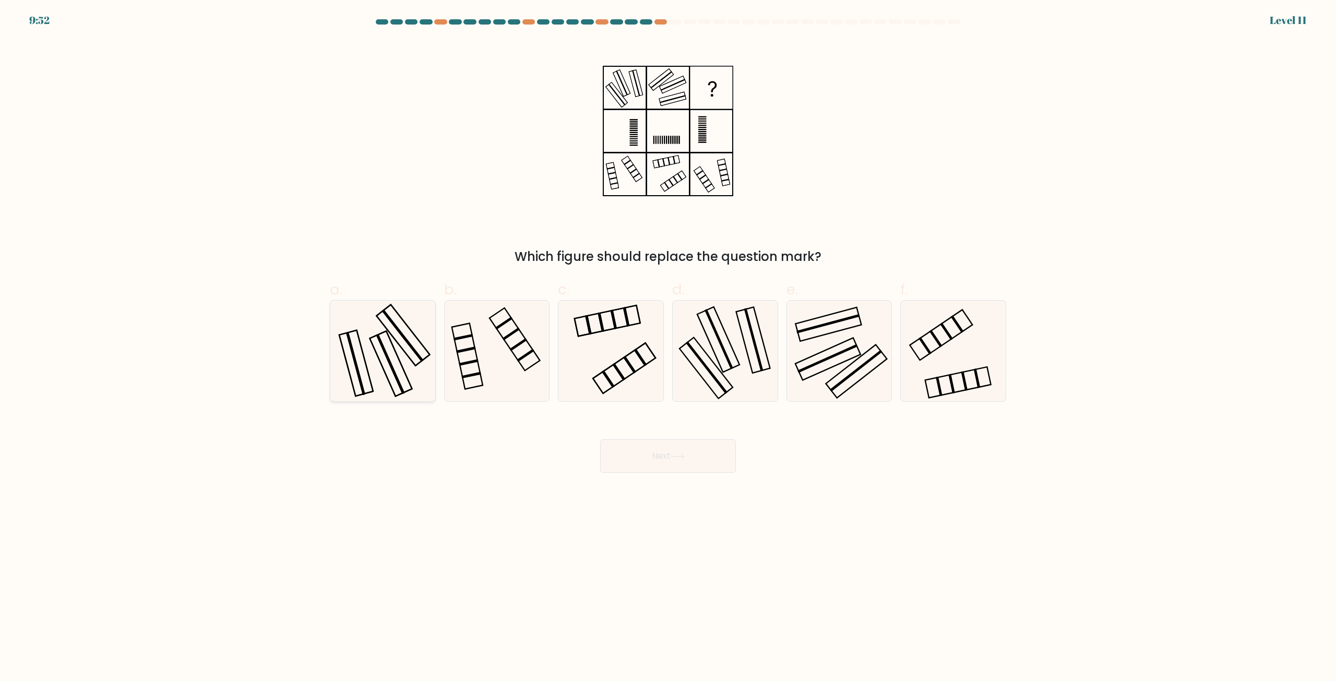
click at [426, 354] on icon at bounding box center [383, 351] width 101 height 101
click at [668, 348] on input "a." at bounding box center [668, 344] width 1 height 7
radio input "true"
click at [645, 447] on button "Next" at bounding box center [668, 456] width 136 height 33
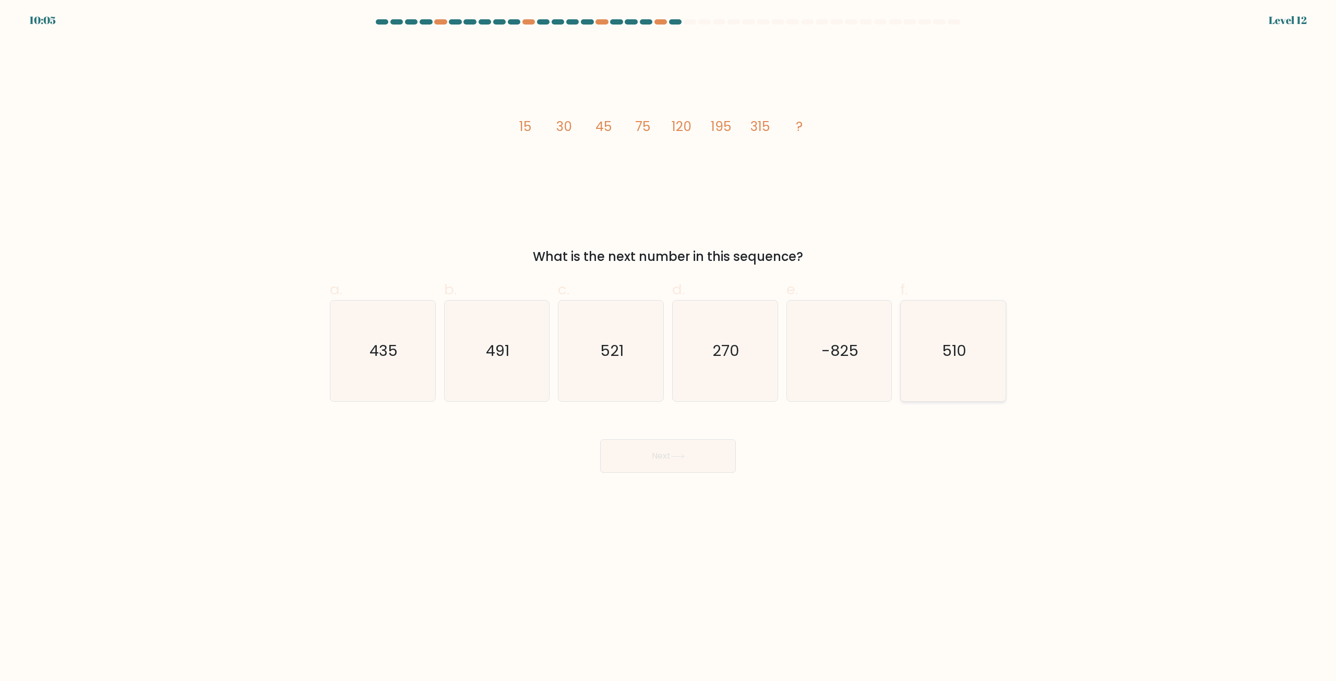
click at [960, 367] on icon "510" at bounding box center [953, 351] width 101 height 101
click at [669, 348] on input "f. 510" at bounding box center [668, 344] width 1 height 7
radio input "true"
click at [685, 450] on button "Next" at bounding box center [668, 456] width 136 height 33
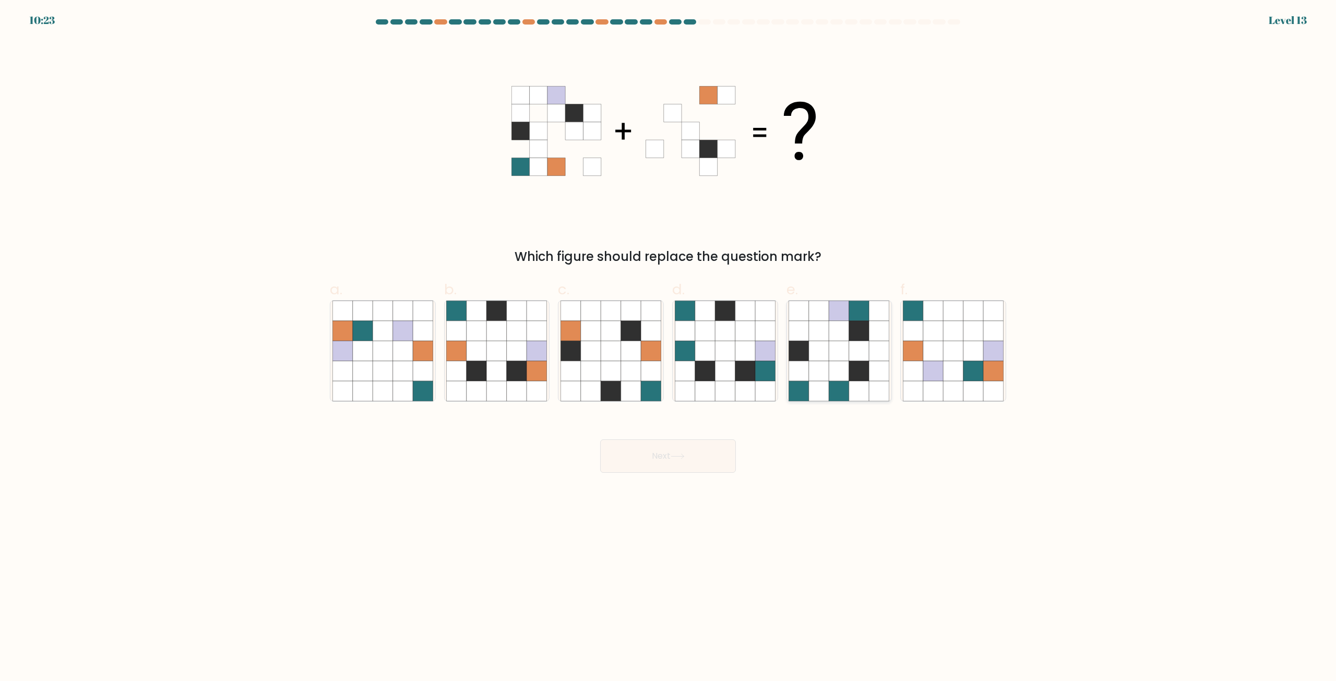
click at [840, 376] on icon at bounding box center [839, 371] width 20 height 20
click at [669, 348] on input "e." at bounding box center [668, 344] width 1 height 7
radio input "true"
click at [714, 447] on button "Next" at bounding box center [668, 456] width 136 height 33
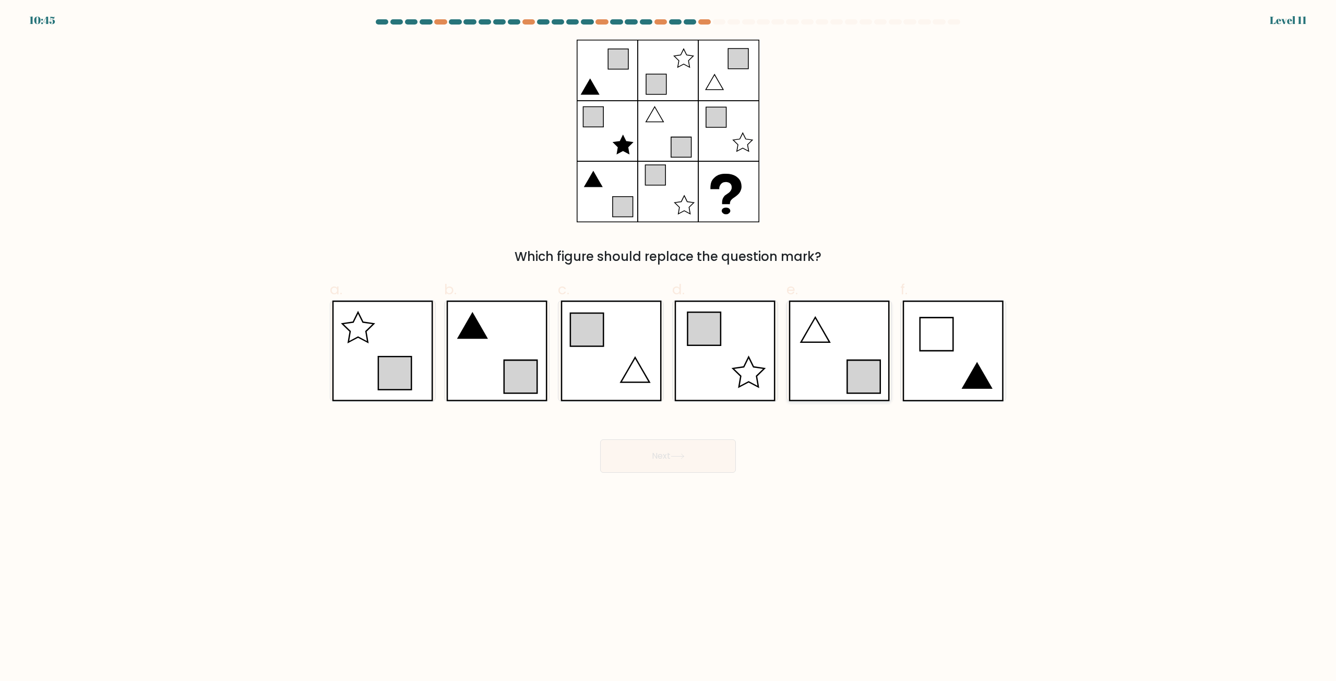
click at [821, 351] on icon at bounding box center [839, 351] width 101 height 101
click at [669, 348] on input "e." at bounding box center [668, 344] width 1 height 7
radio input "true"
click at [715, 459] on button "Next" at bounding box center [668, 456] width 136 height 33
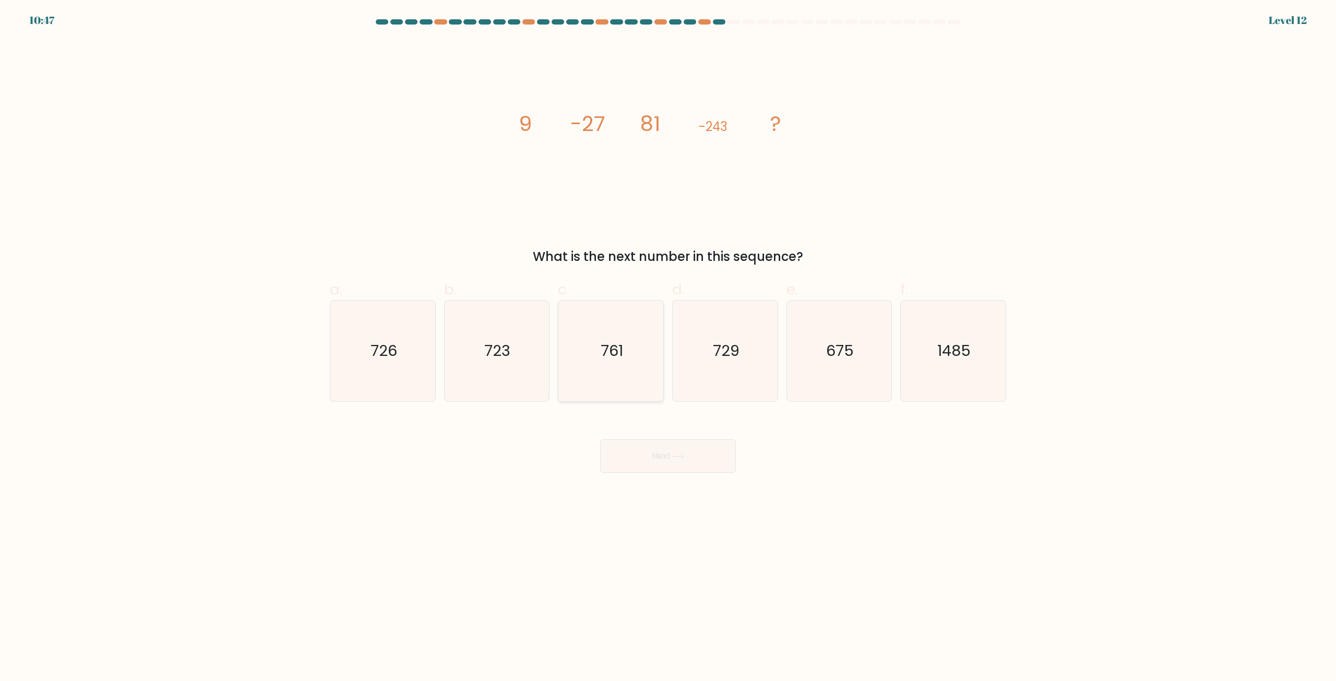
click at [607, 355] on text "761" at bounding box center [612, 351] width 22 height 21
click at [668, 348] on input "c. 761" at bounding box center [668, 344] width 1 height 7
radio input "true"
click at [653, 456] on button "Next" at bounding box center [668, 456] width 136 height 33
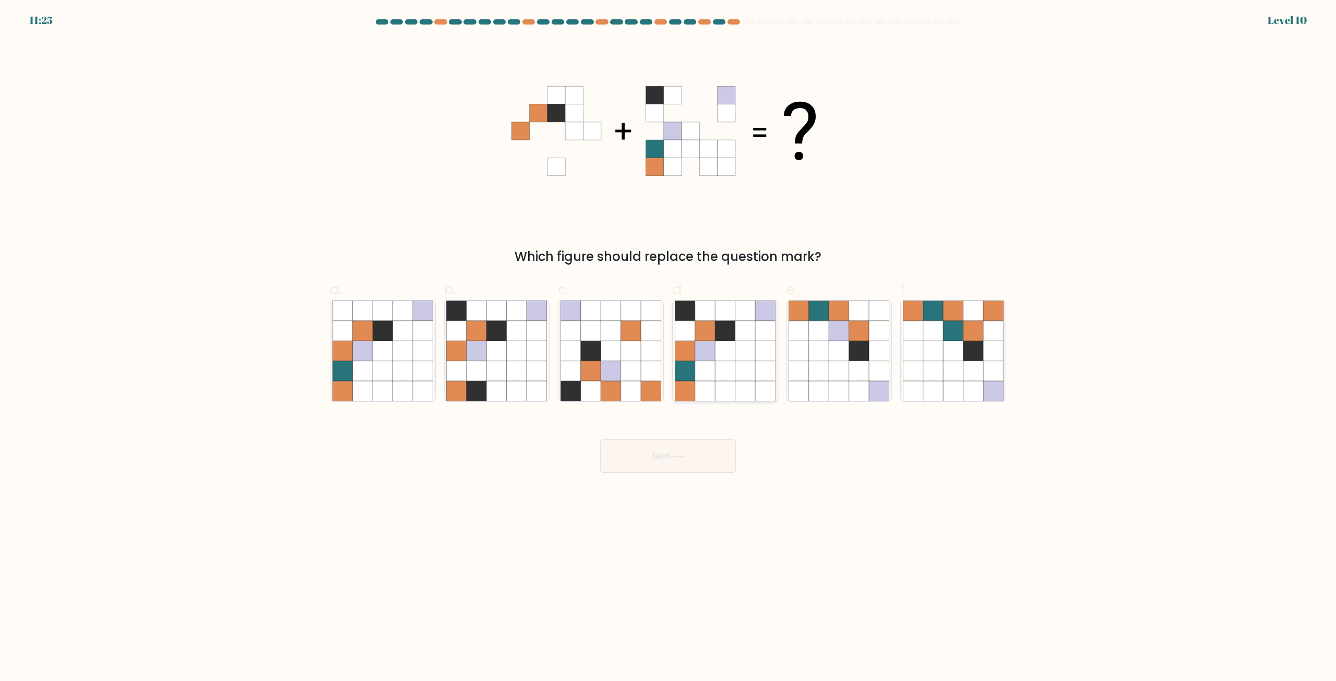
click at [698, 364] on icon at bounding box center [705, 371] width 20 height 20
click at [669, 348] on input "d." at bounding box center [668, 344] width 1 height 7
radio input "true"
click at [677, 458] on icon at bounding box center [678, 457] width 14 height 6
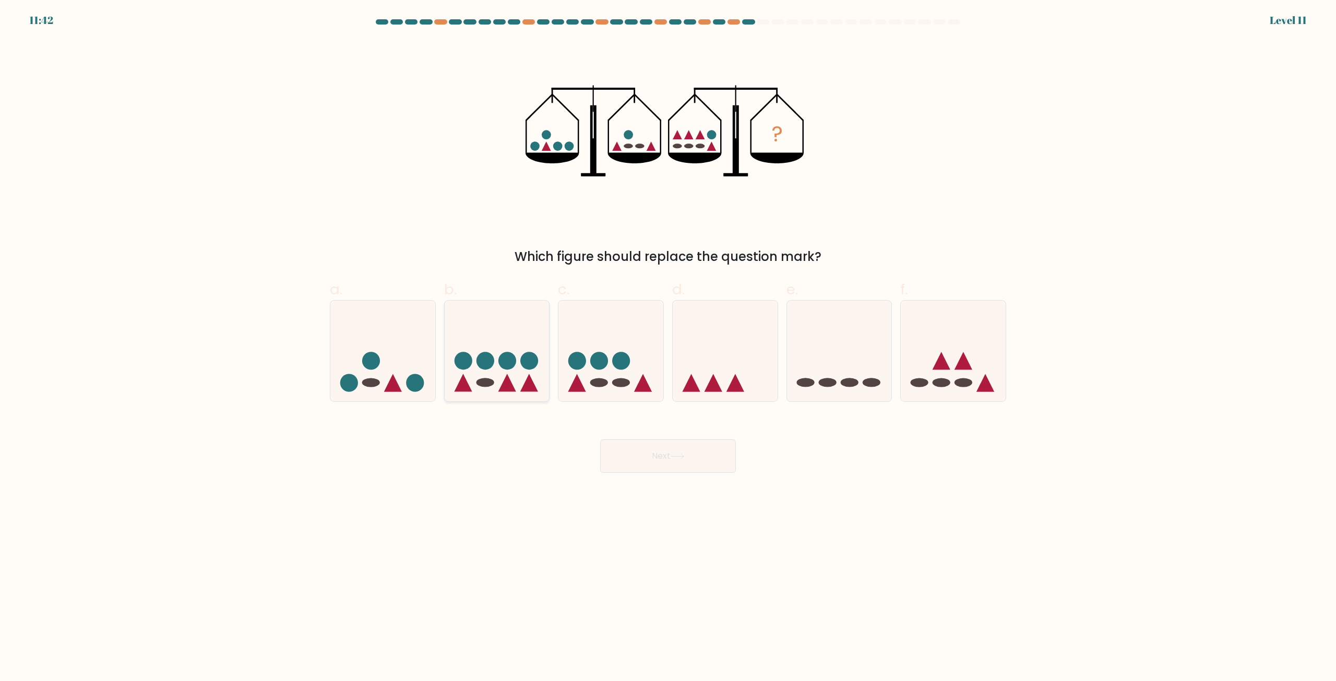
click at [493, 366] on icon at bounding box center [497, 351] width 105 height 87
click at [668, 348] on input "b." at bounding box center [668, 344] width 1 height 7
radio input "true"
click at [664, 458] on button "Next" at bounding box center [668, 456] width 136 height 33
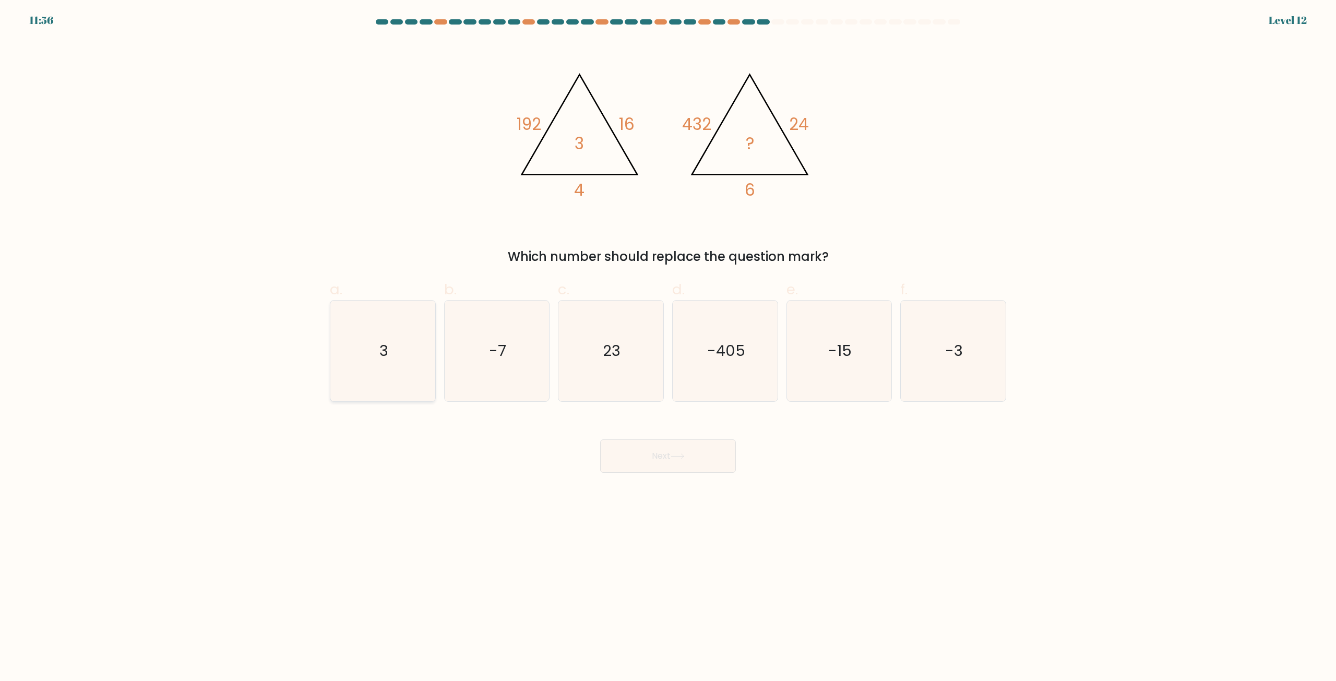
click at [384, 342] on text "3" at bounding box center [383, 351] width 9 height 21
click at [668, 342] on input "a. 3" at bounding box center [668, 344] width 1 height 7
radio input "true"
click at [667, 448] on button "Next" at bounding box center [668, 456] width 136 height 33
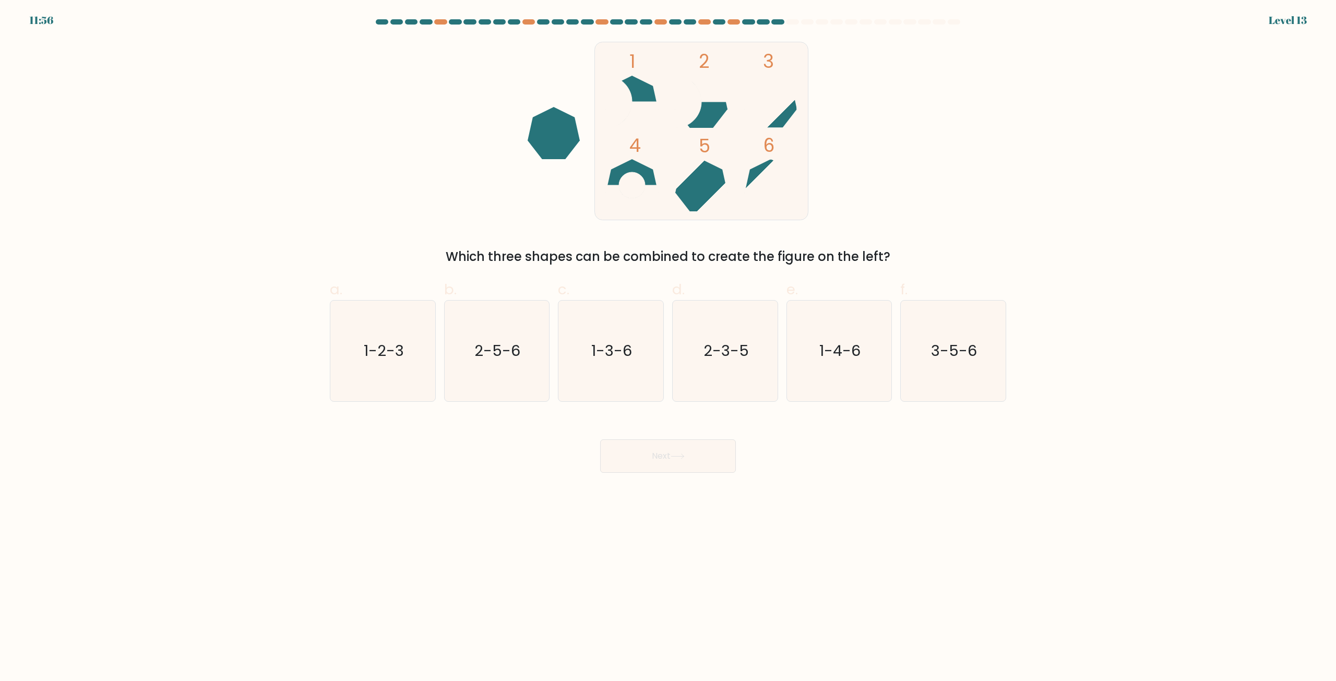
click at [789, 23] on div at bounding box center [792, 21] width 13 height 5
click at [501, 353] on text "2-5-6" at bounding box center [498, 351] width 46 height 21
click at [668, 348] on input "b. 2-5-6" at bounding box center [668, 344] width 1 height 7
radio input "true"
click at [636, 455] on button "Next" at bounding box center [668, 456] width 136 height 33
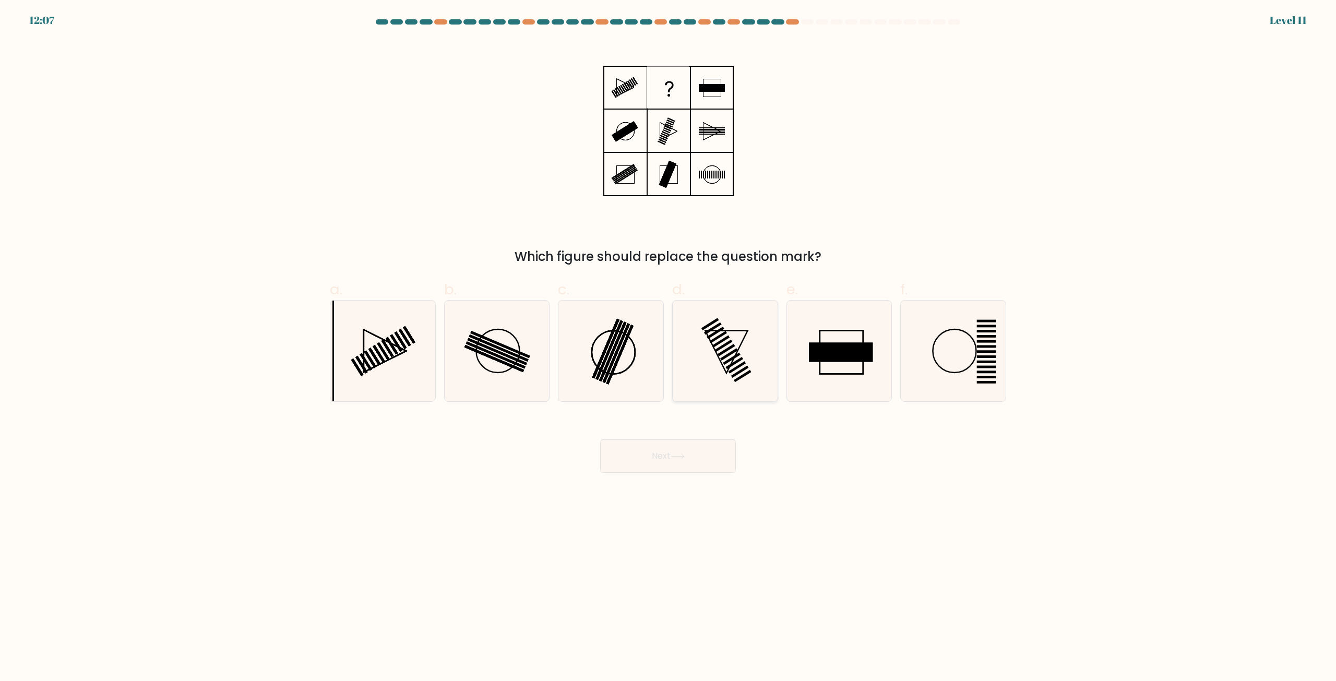
click at [740, 351] on icon at bounding box center [725, 351] width 101 height 101
click at [669, 348] on input "d." at bounding box center [668, 344] width 1 height 7
radio input "true"
click at [713, 455] on button "Next" at bounding box center [668, 456] width 136 height 33
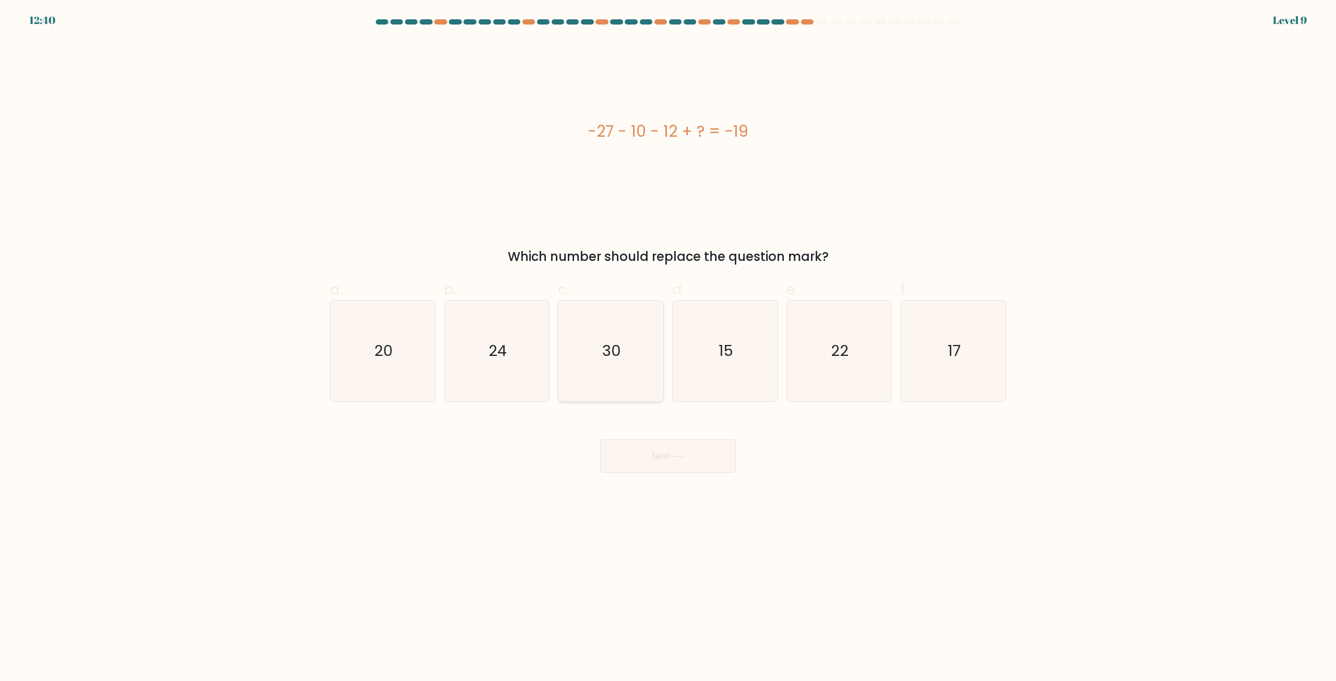
click at [618, 328] on icon "30" at bounding box center [611, 351] width 101 height 101
click at [668, 341] on input "c. 30" at bounding box center [668, 344] width 1 height 7
radio input "true"
click at [659, 444] on button "Next" at bounding box center [668, 456] width 136 height 33
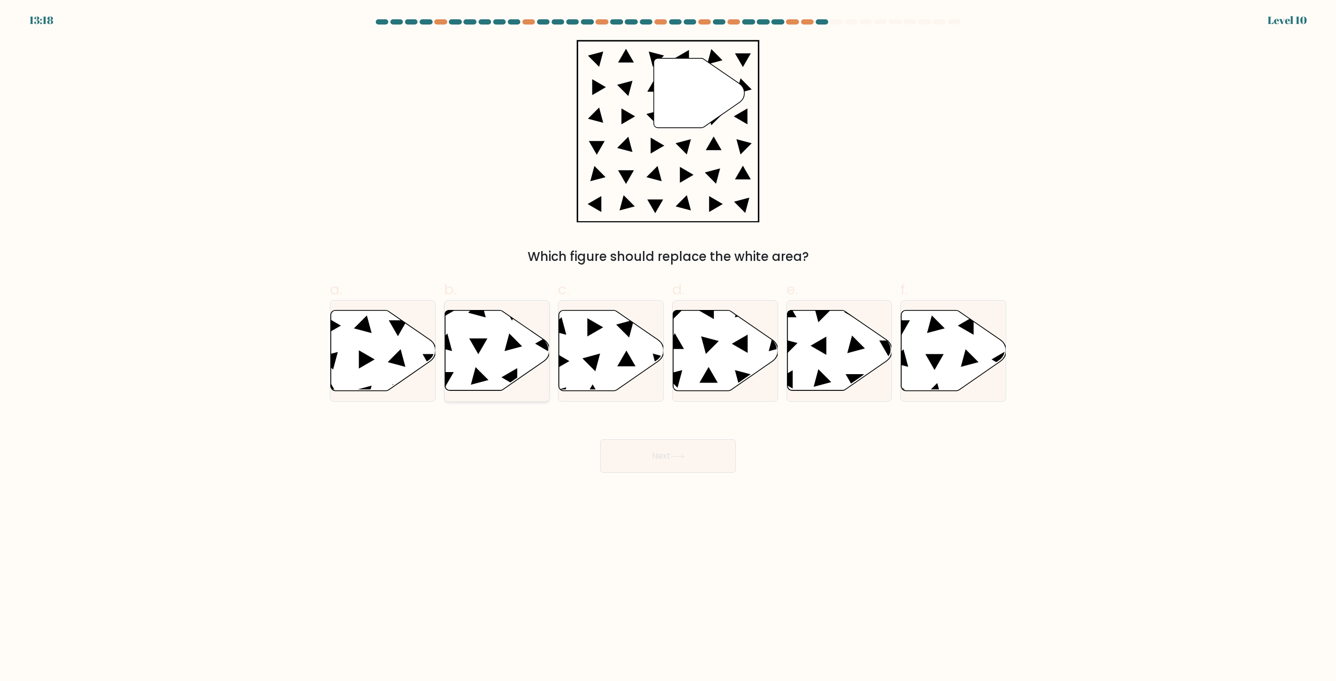
click at [470, 348] on icon at bounding box center [497, 351] width 105 height 80
click at [668, 348] on input "b." at bounding box center [668, 344] width 1 height 7
radio input "true"
click at [662, 453] on button "Next" at bounding box center [668, 456] width 136 height 33
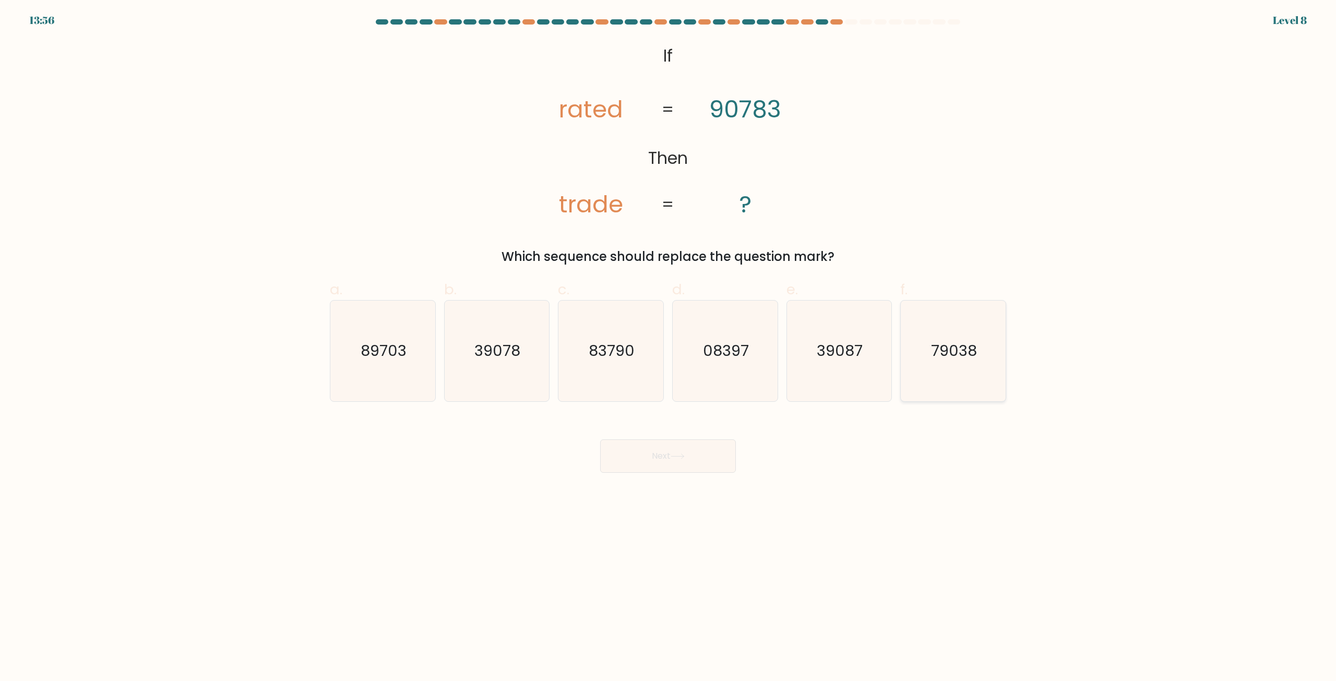
click at [937, 355] on text "79038" at bounding box center [955, 351] width 46 height 21
click at [669, 348] on input "f. 79038" at bounding box center [668, 344] width 1 height 7
radio input "true"
click at [706, 449] on button "Next" at bounding box center [668, 456] width 136 height 33
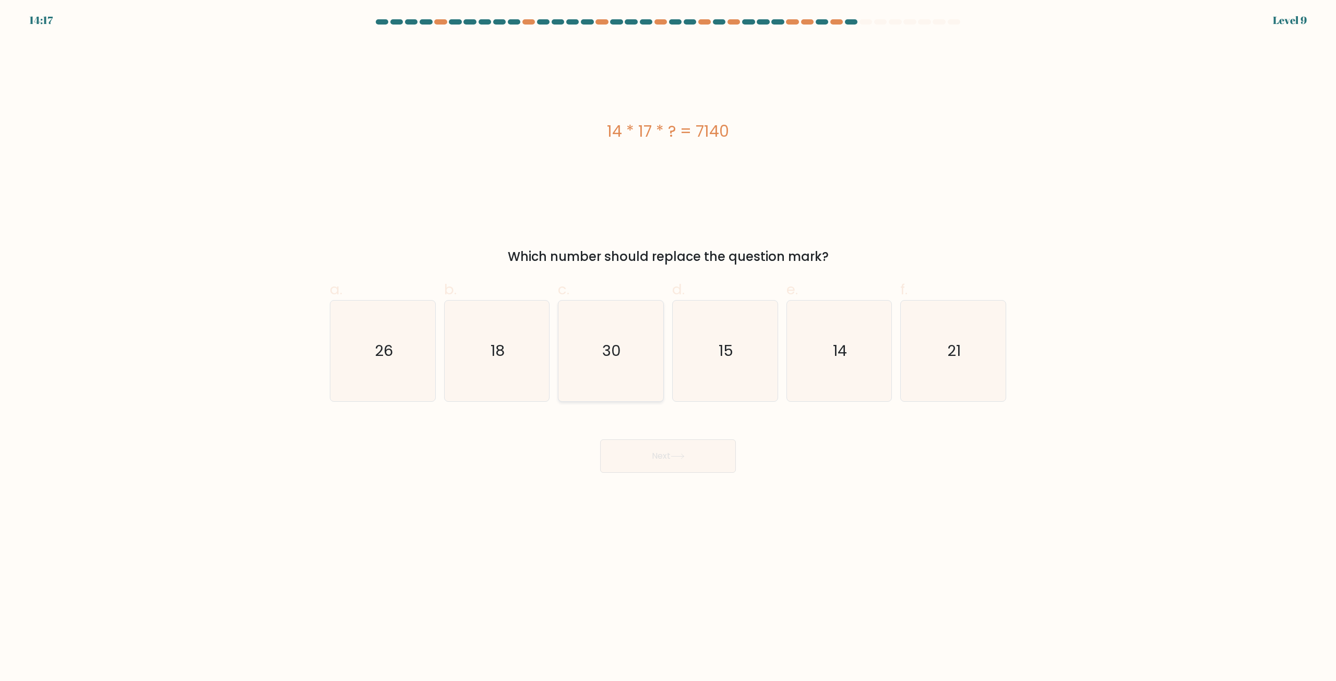
click at [625, 350] on icon "30" at bounding box center [611, 351] width 101 height 101
click at [668, 348] on input "c. 30" at bounding box center [668, 344] width 1 height 7
radio input "true"
click at [663, 461] on button "Next" at bounding box center [668, 456] width 136 height 33
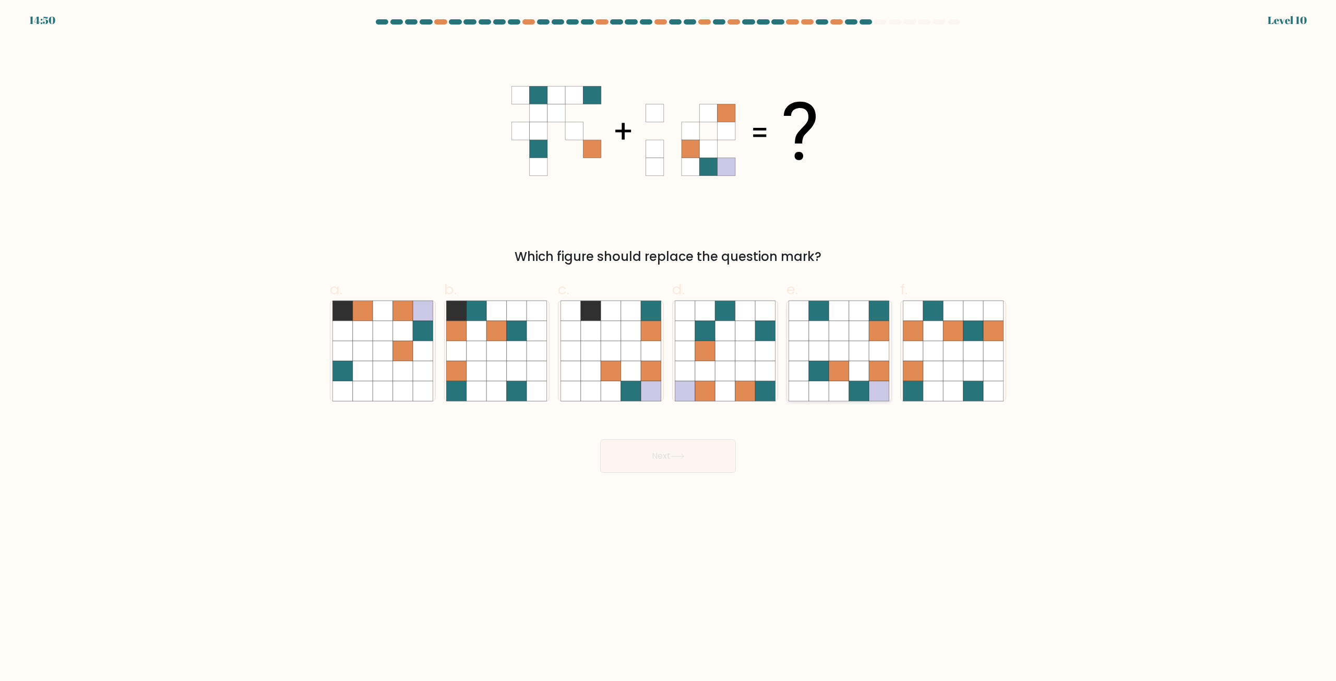
click at [830, 365] on icon at bounding box center [839, 371] width 20 height 20
click at [669, 348] on input "e." at bounding box center [668, 344] width 1 height 7
radio input "true"
click at [704, 450] on button "Next" at bounding box center [668, 456] width 136 height 33
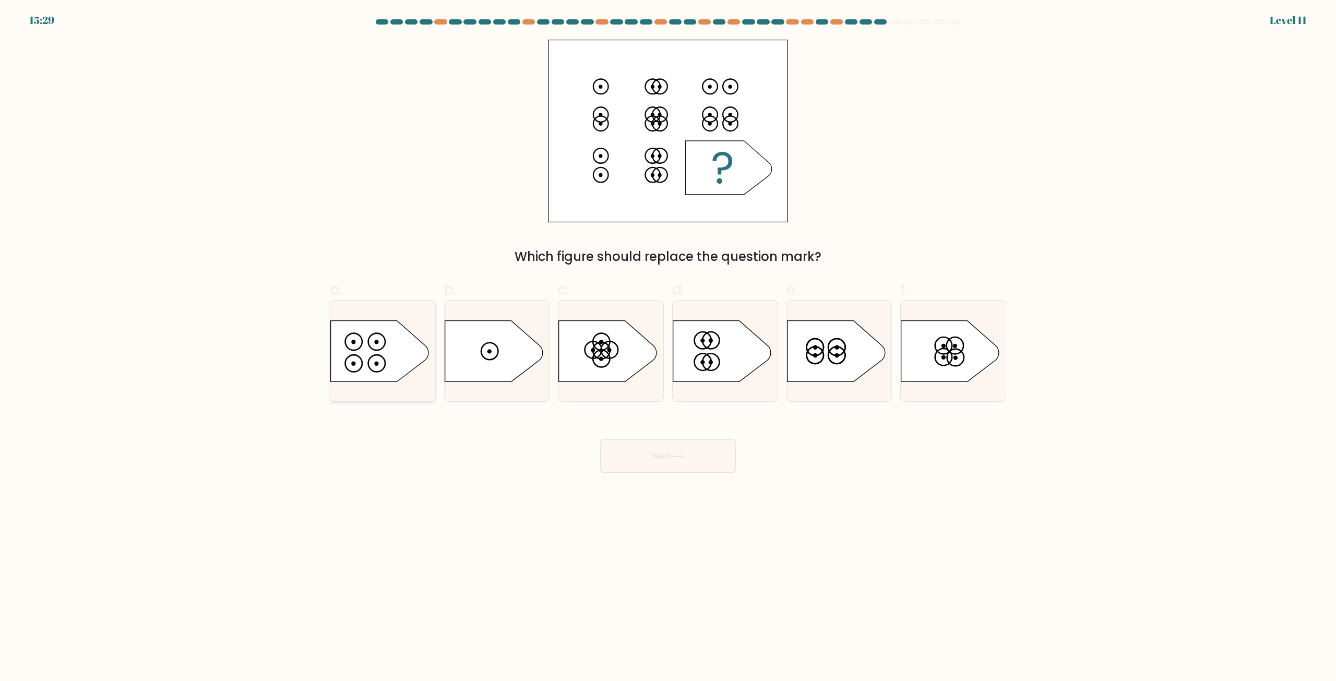
click at [375, 358] on icon at bounding box center [380, 351] width 98 height 61
click at [668, 348] on input "a." at bounding box center [668, 344] width 1 height 7
radio input "true"
click at [680, 444] on button "Next" at bounding box center [668, 456] width 136 height 33
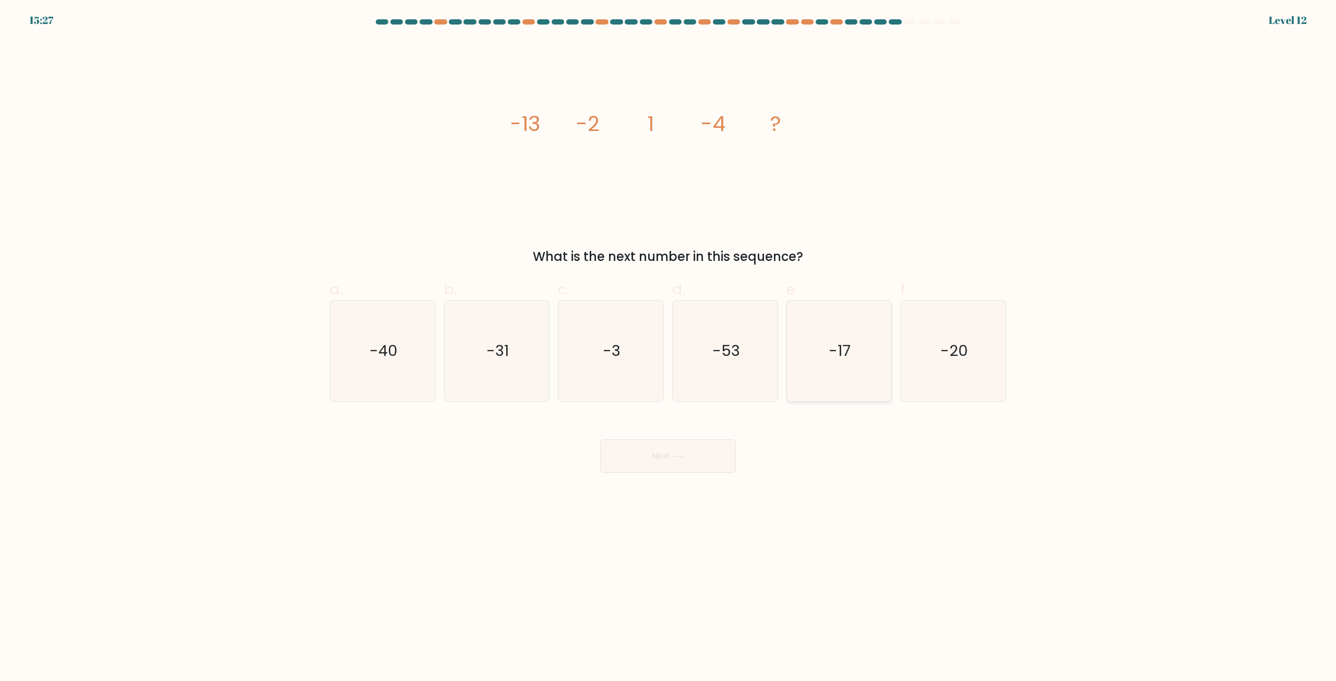
click at [844, 363] on icon "-17" at bounding box center [839, 351] width 101 height 101
click at [669, 348] on input "e. -17" at bounding box center [668, 344] width 1 height 7
radio input "true"
click at [701, 449] on button "Next" at bounding box center [668, 456] width 136 height 33
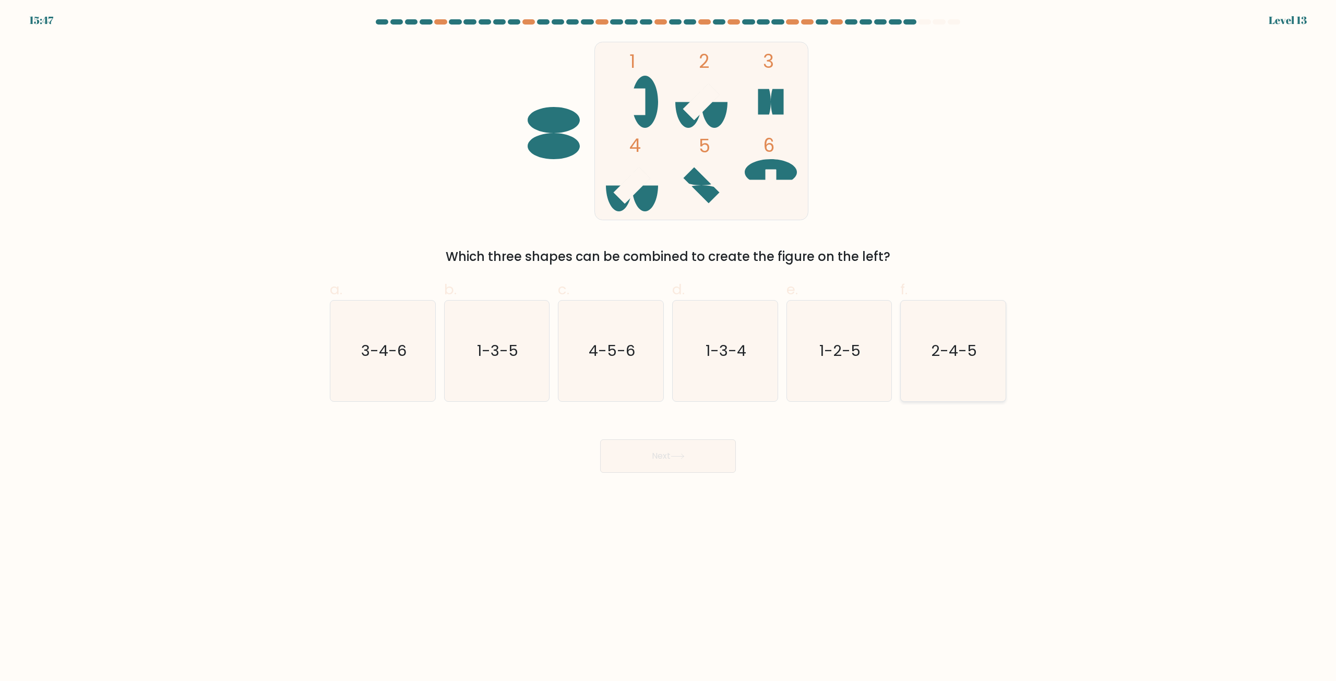
click at [956, 366] on icon "2-4-5" at bounding box center [953, 351] width 101 height 101
click at [669, 348] on input "f. 2-4-5" at bounding box center [668, 344] width 1 height 7
radio input "true"
click at [710, 454] on button "Next" at bounding box center [668, 456] width 136 height 33
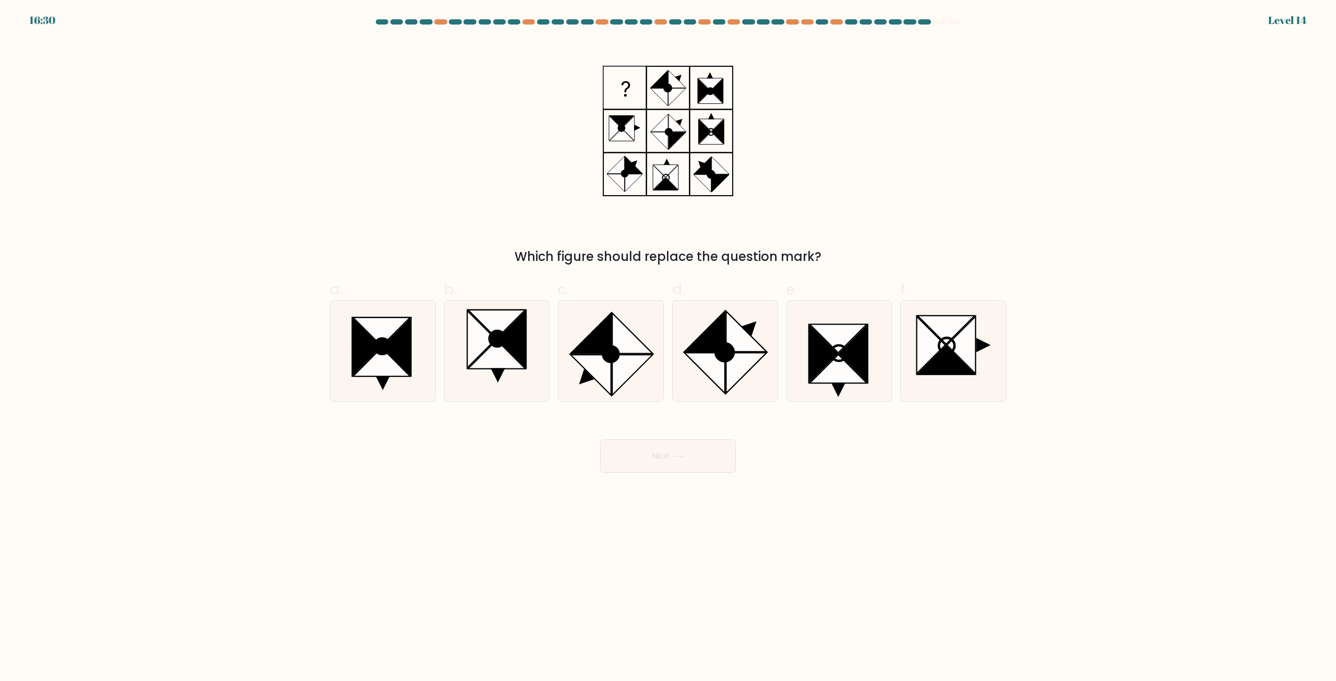
drag, startPoint x: 548, startPoint y: 263, endPoint x: 782, endPoint y: 250, distance: 234.7
click at [779, 250] on div "Which figure should replace the question mark?" at bounding box center [668, 256] width 664 height 19
click at [602, 253] on div "Which figure should replace the question mark?" at bounding box center [668, 256] width 664 height 19
drag, startPoint x: 979, startPoint y: 345, endPoint x: 874, endPoint y: 370, distance: 107.2
click at [978, 344] on icon at bounding box center [984, 345] width 15 height 15
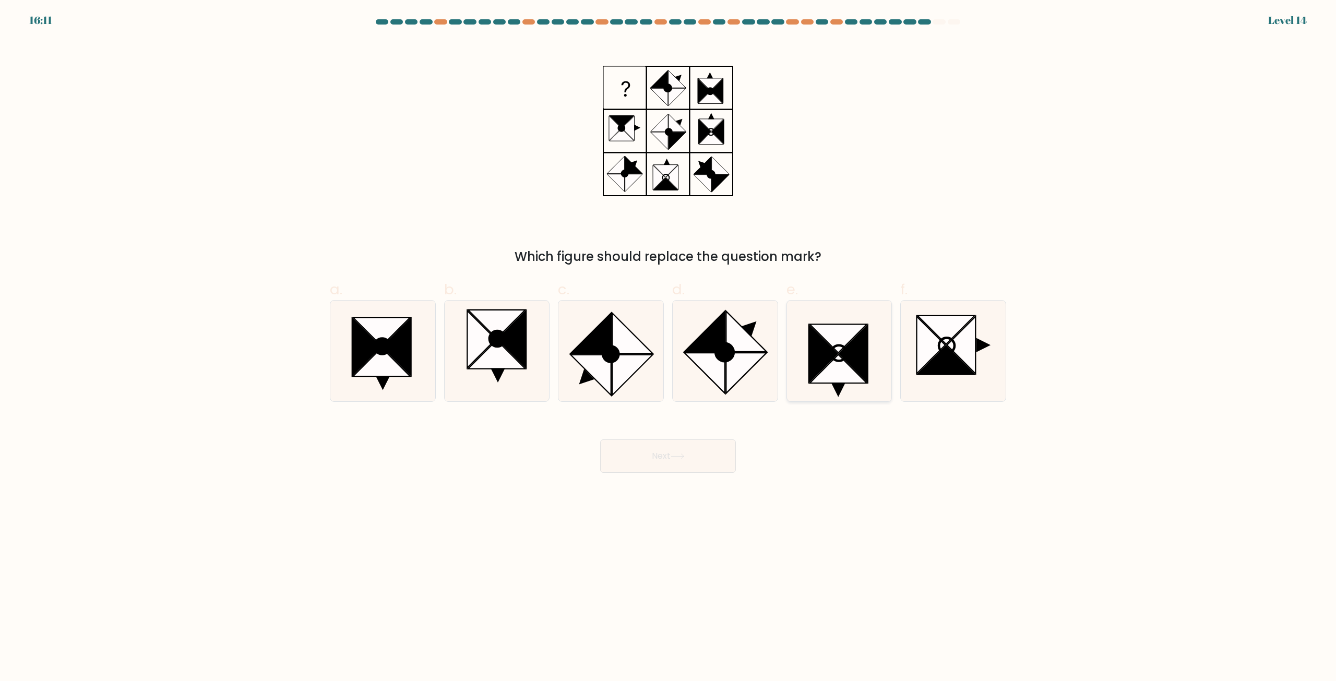
click at [669, 344] on input "f." at bounding box center [668, 344] width 1 height 7
radio input "true"
click at [707, 447] on button "Next" at bounding box center [668, 456] width 136 height 33
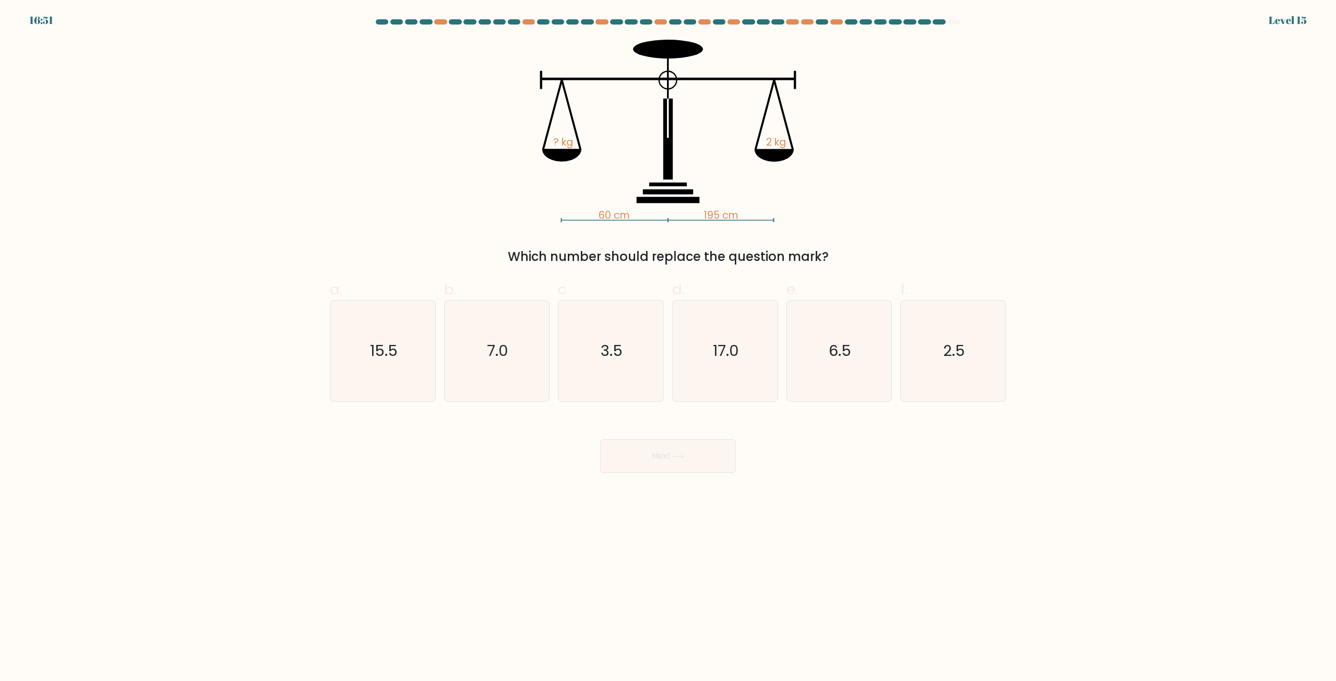
drag, startPoint x: 580, startPoint y: 220, endPoint x: 640, endPoint y: 220, distance: 60.0
click at [640, 220] on rect at bounding box center [615, 220] width 106 height 1
drag, startPoint x: 695, startPoint y: 216, endPoint x: 751, endPoint y: 216, distance: 56.4
click at [751, 216] on icon "60 cm 195 cm ? kg 2 kg" at bounding box center [668, 131] width 313 height 183
click at [692, 219] on icon "60 cm 195 cm ? kg 2 kg" at bounding box center [668, 131] width 313 height 183
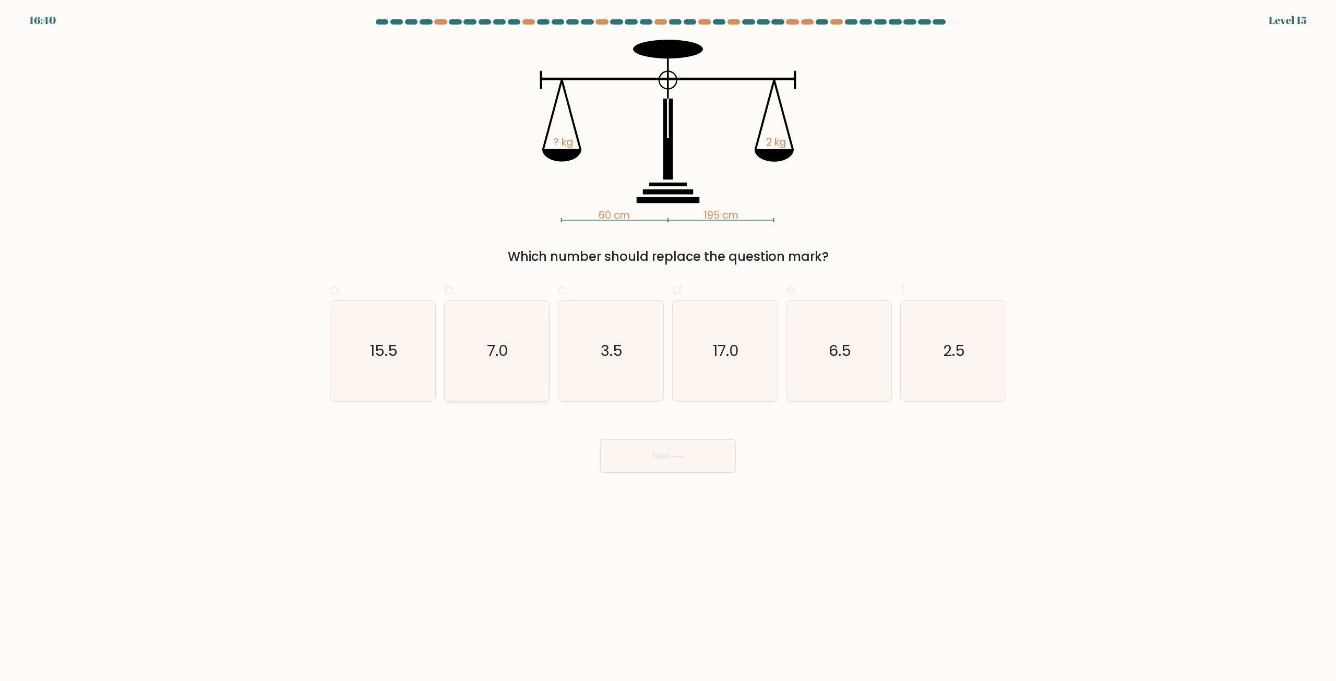
click at [518, 349] on icon "7.0" at bounding box center [496, 351] width 101 height 101
click at [668, 348] on input "b. 7.0" at bounding box center [668, 344] width 1 height 7
radio input "true"
click at [669, 455] on button "Next" at bounding box center [668, 456] width 136 height 33
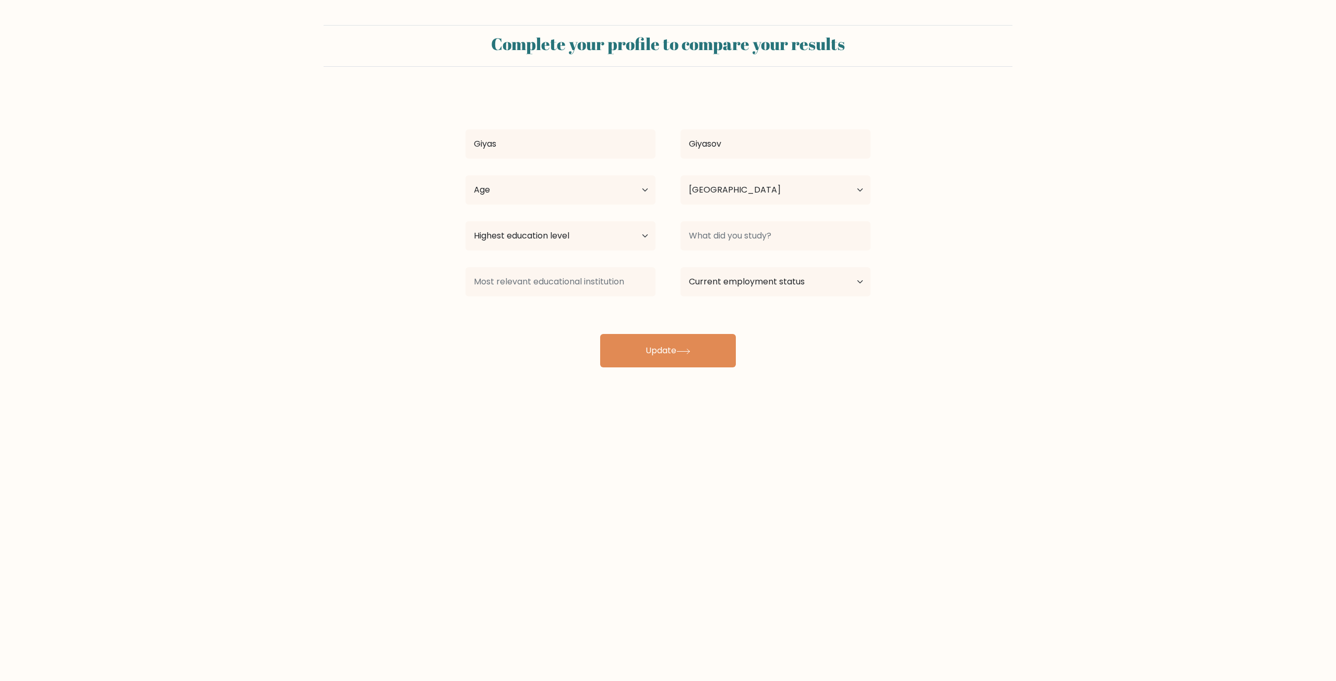
select select "UZ"
click at [709, 236] on input at bounding box center [776, 235] width 190 height 29
click at [574, 237] on select "Highest education level No schooling Primary Lower Secondary Upper Secondary Oc…" at bounding box center [561, 235] width 190 height 29
click at [541, 192] on select "Age Under 18 years old 18-24 years old 25-34 years old 35-44 years old 45-54 ye…" at bounding box center [561, 189] width 190 height 29
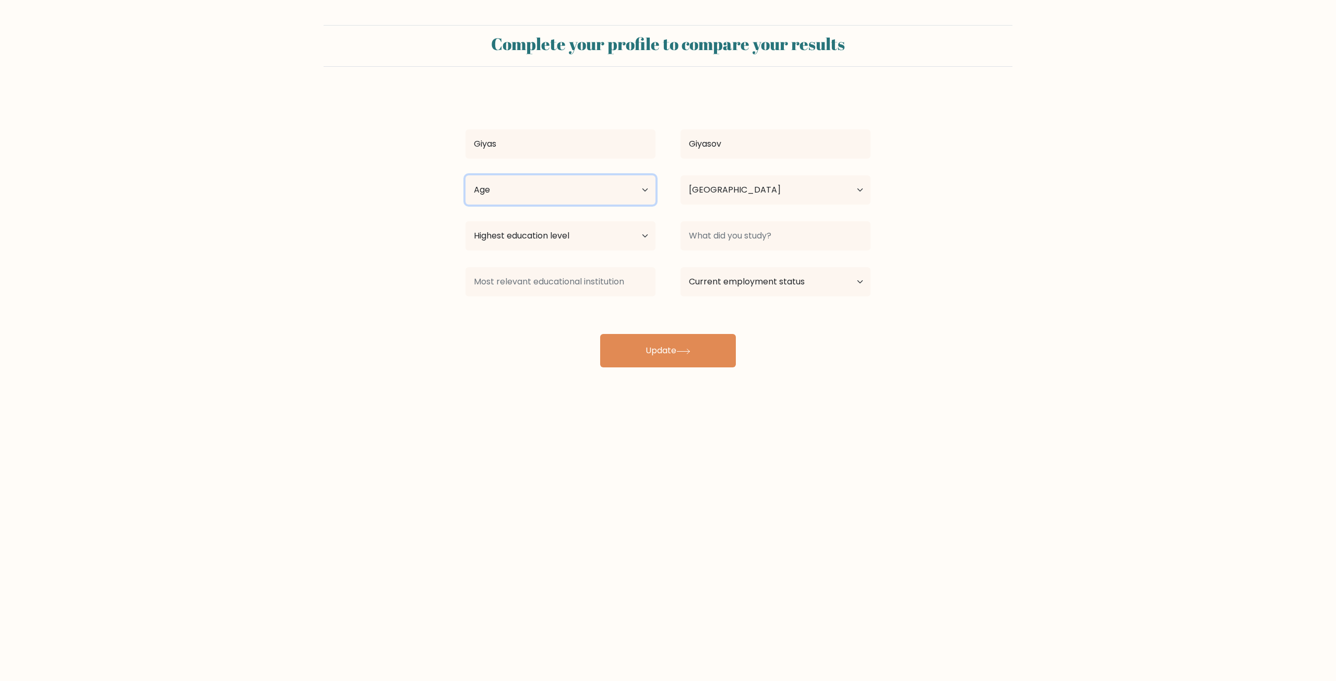
select select "18_24"
click at [466, 175] on select "Age Under 18 years old 18-24 years old 25-34 years old 35-44 years old 45-54 ye…" at bounding box center [561, 189] width 190 height 29
click at [580, 238] on select "Highest education level No schooling Primary Lower Secondary Upper Secondary Oc…" at bounding box center [561, 235] width 190 height 29
select select "bachelors_degree"
click at [466, 221] on select "Highest education level No schooling Primary Lower Secondary Upper Secondary Oc…" at bounding box center [561, 235] width 190 height 29
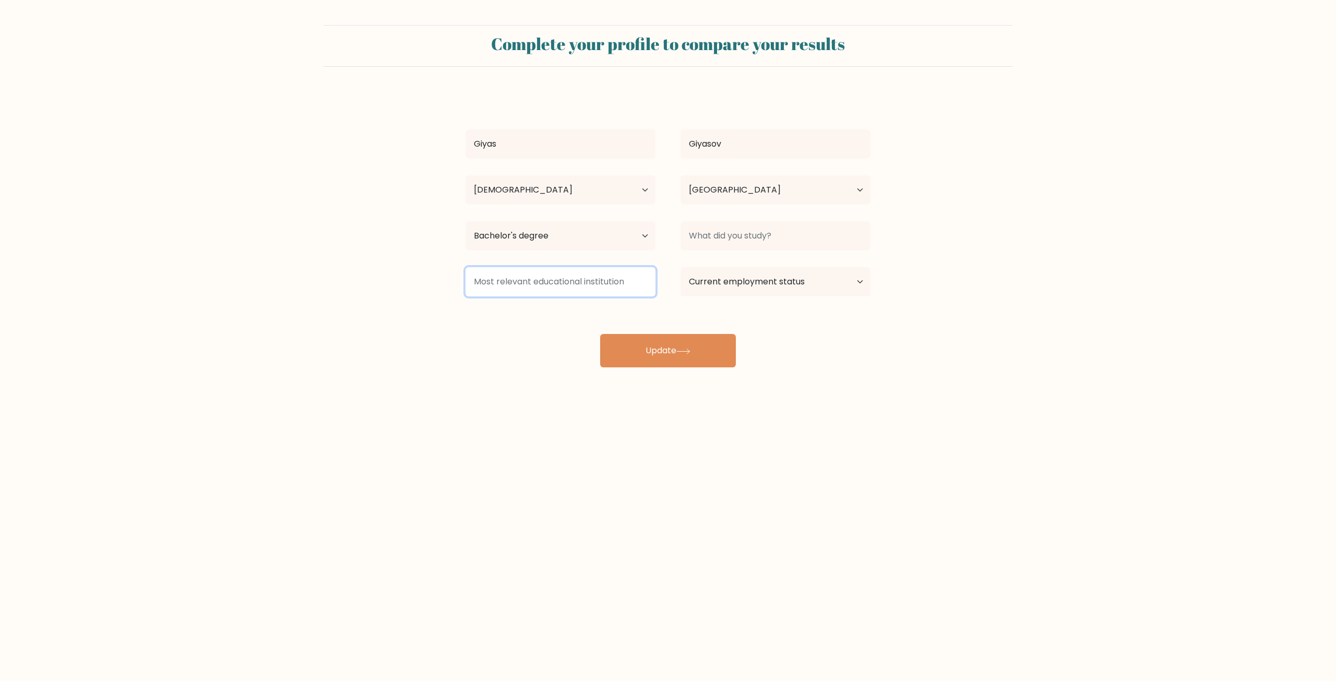
click at [550, 277] on input at bounding box center [561, 281] width 190 height 29
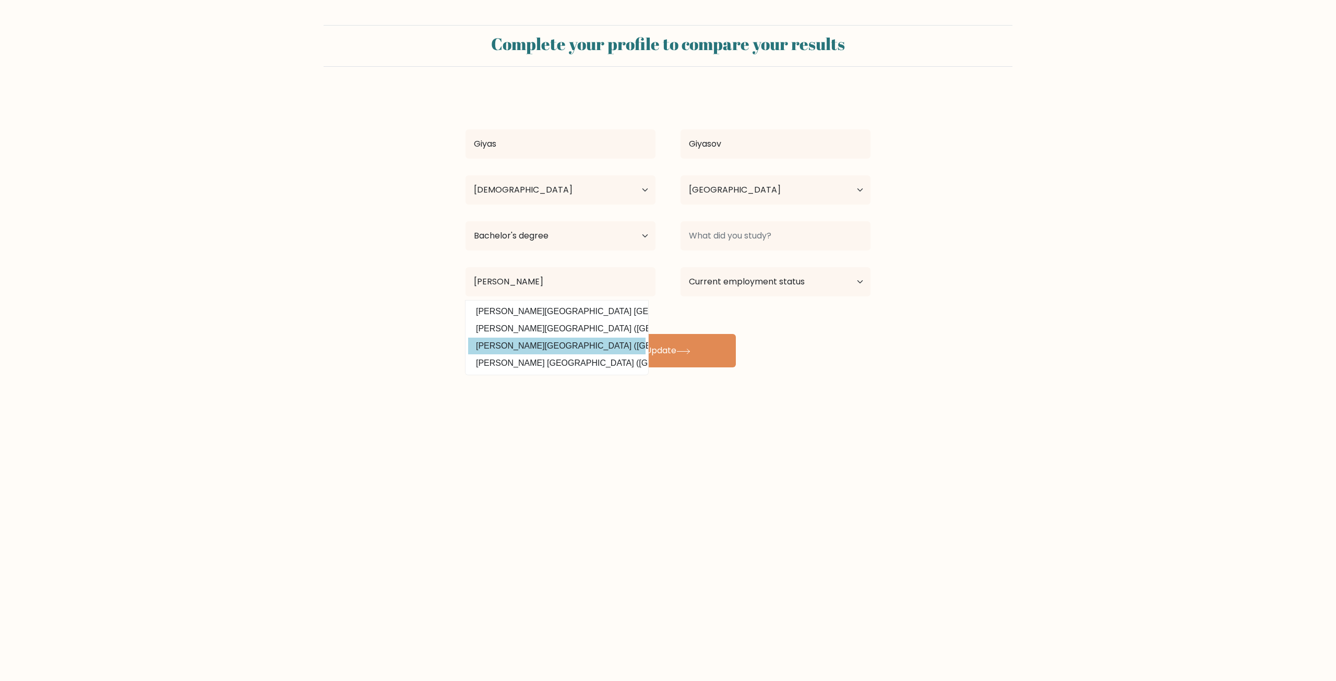
click at [595, 341] on option "Webster University (United States)" at bounding box center [556, 346] width 177 height 17
type input "Webster University"
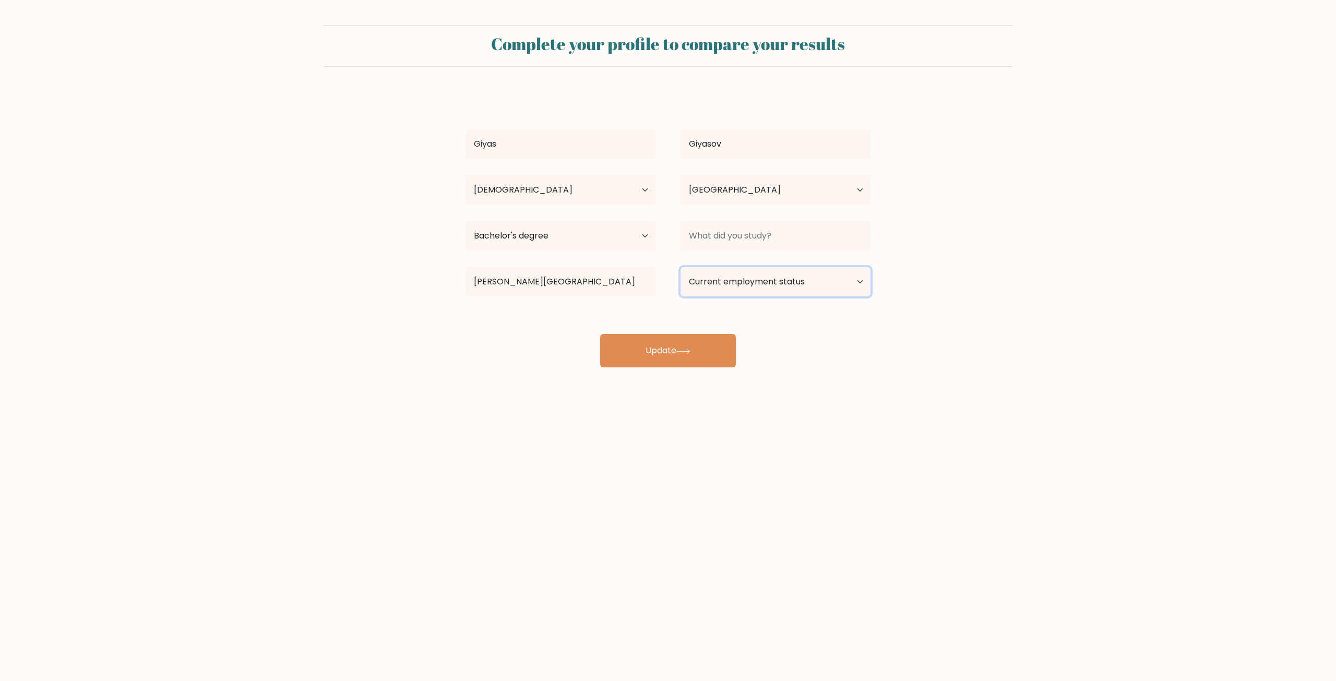
click at [705, 294] on select "Current employment status Employed Student Retired Other / prefer not to answer" at bounding box center [776, 281] width 190 height 29
click at [681, 267] on select "Current employment status Employed Student Retired Other / prefer not to answer" at bounding box center [776, 281] width 190 height 29
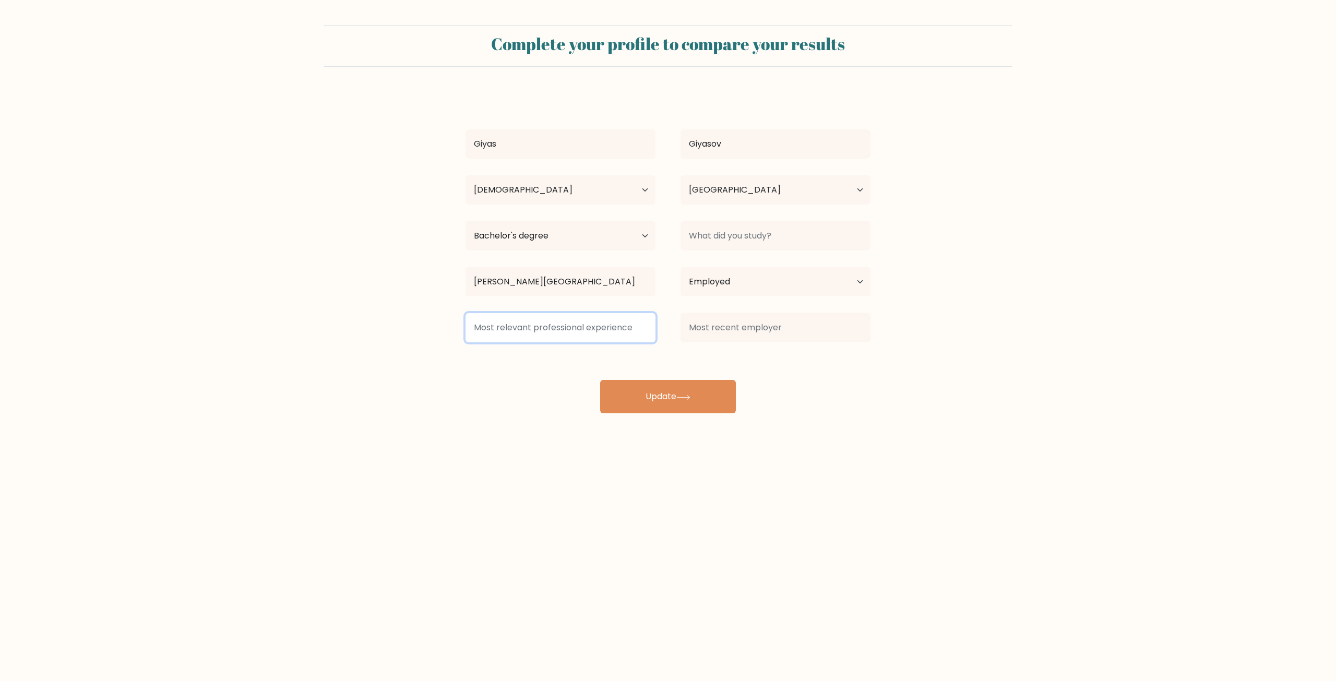
click at [599, 328] on input at bounding box center [561, 327] width 190 height 29
click at [706, 293] on select "Current employment status Employed Student Retired Other / prefer not to answer" at bounding box center [776, 281] width 190 height 29
click at [681, 267] on select "Current employment status Employed Student Retired Other / prefer not to answer" at bounding box center [776, 281] width 190 height 29
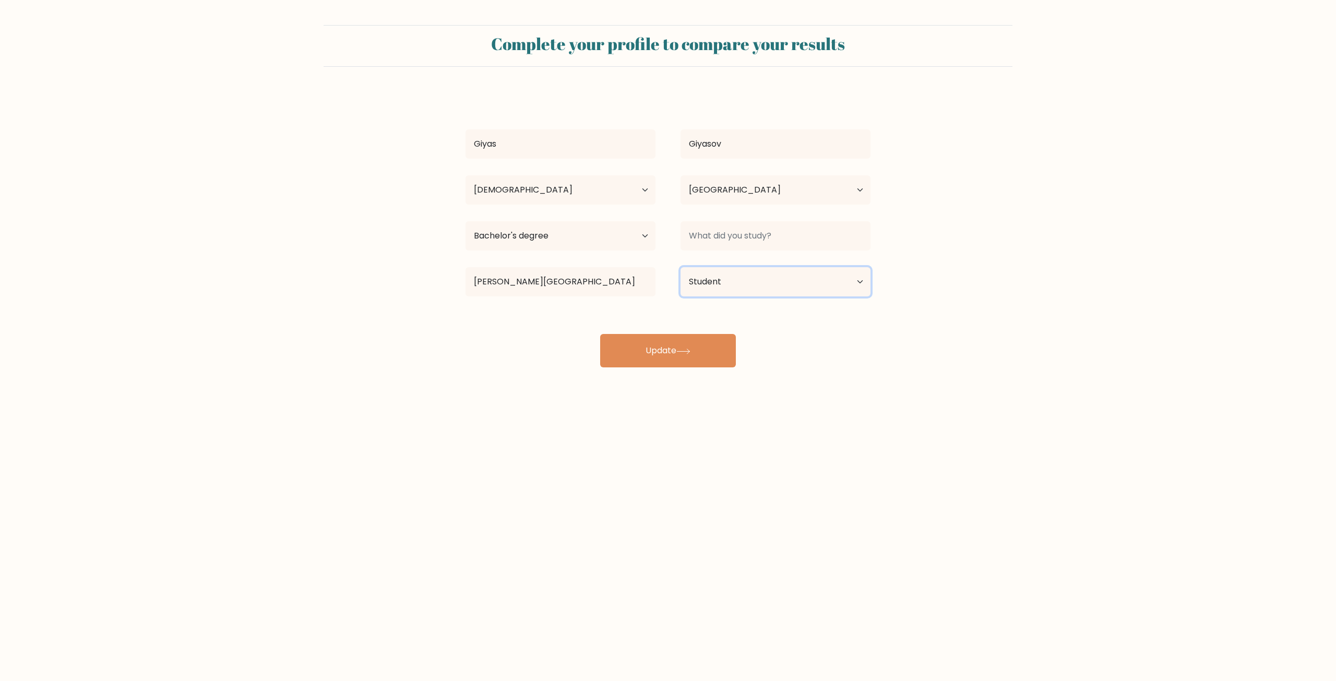
click at [715, 276] on select "Current employment status Employed Student Retired Other / prefer not to answer" at bounding box center [776, 281] width 190 height 29
click at [681, 267] on select "Current employment status Employed Student Retired Other / prefer not to answer" at bounding box center [776, 281] width 190 height 29
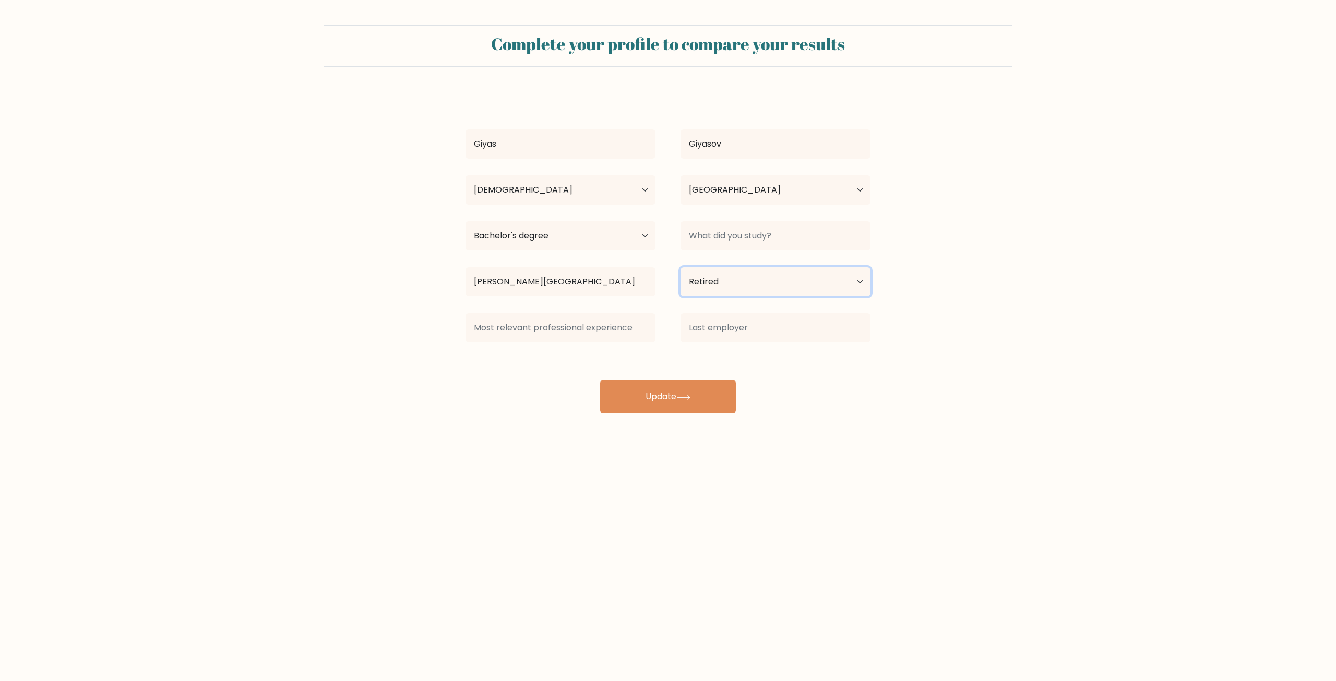
click at [718, 284] on select "Current employment status Employed Student Retired Other / prefer not to answer" at bounding box center [776, 281] width 190 height 29
select select "other"
click at [681, 267] on select "Current employment status Employed Student Retired Other / prefer not to answer" at bounding box center [776, 281] width 190 height 29
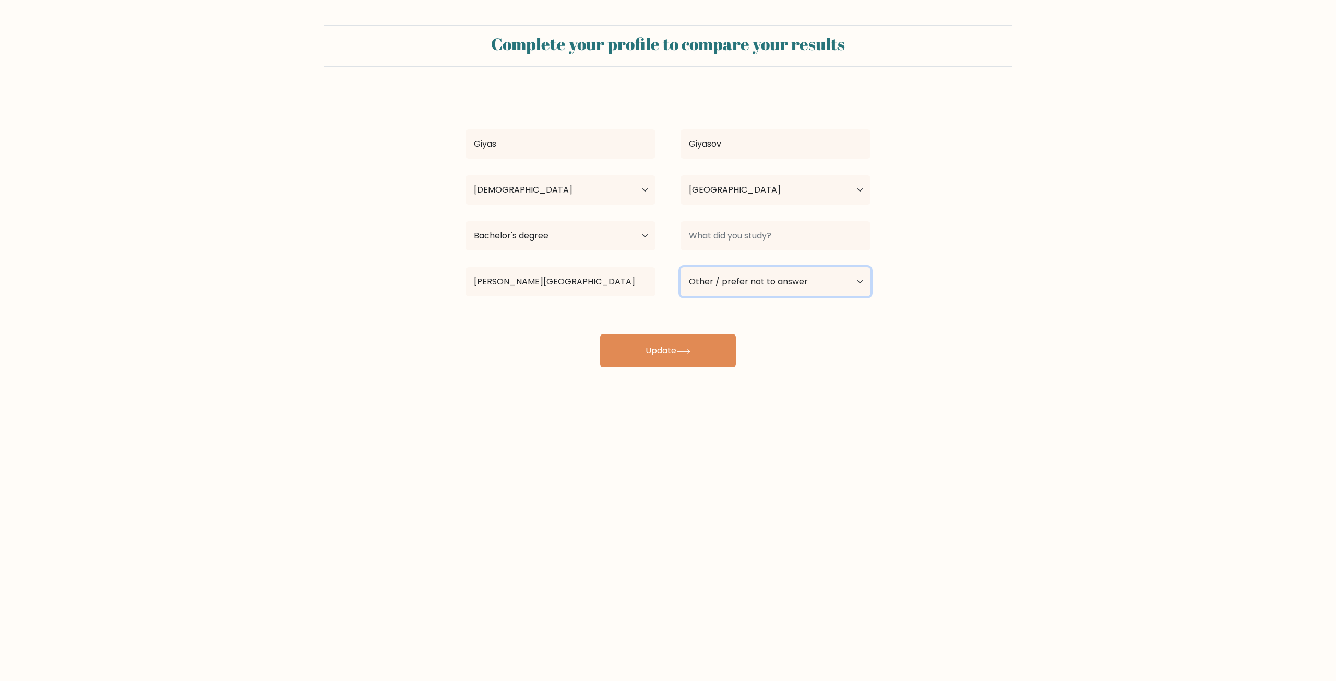
click at [711, 284] on select "Current employment status Employed Student Retired Other / prefer not to answer" at bounding box center [776, 281] width 190 height 29
click at [681, 267] on select "Current employment status Employed Student Retired Other / prefer not to answer" at bounding box center [776, 281] width 190 height 29
click at [695, 359] on button "Update" at bounding box center [668, 350] width 136 height 33
click at [724, 240] on input at bounding box center [776, 235] width 190 height 29
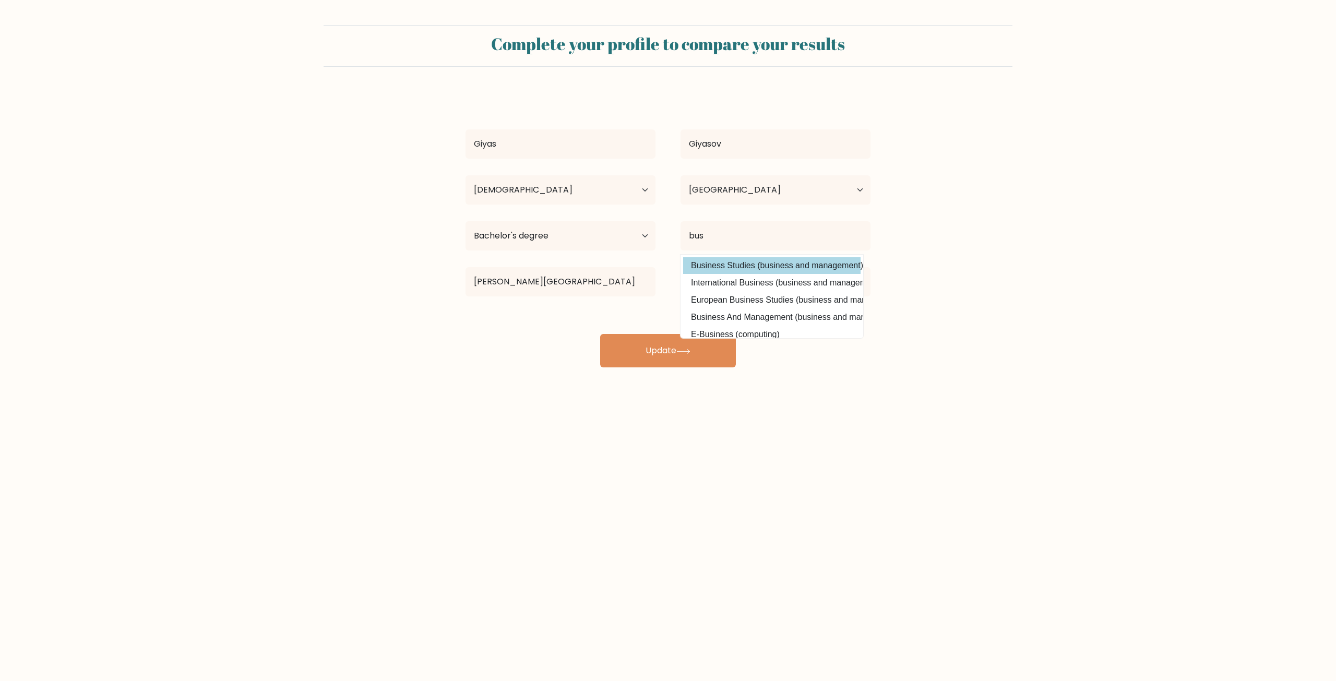
click at [750, 265] on option "Business Studies (business and management)" at bounding box center [771, 265] width 177 height 17
type input "Business Studies"
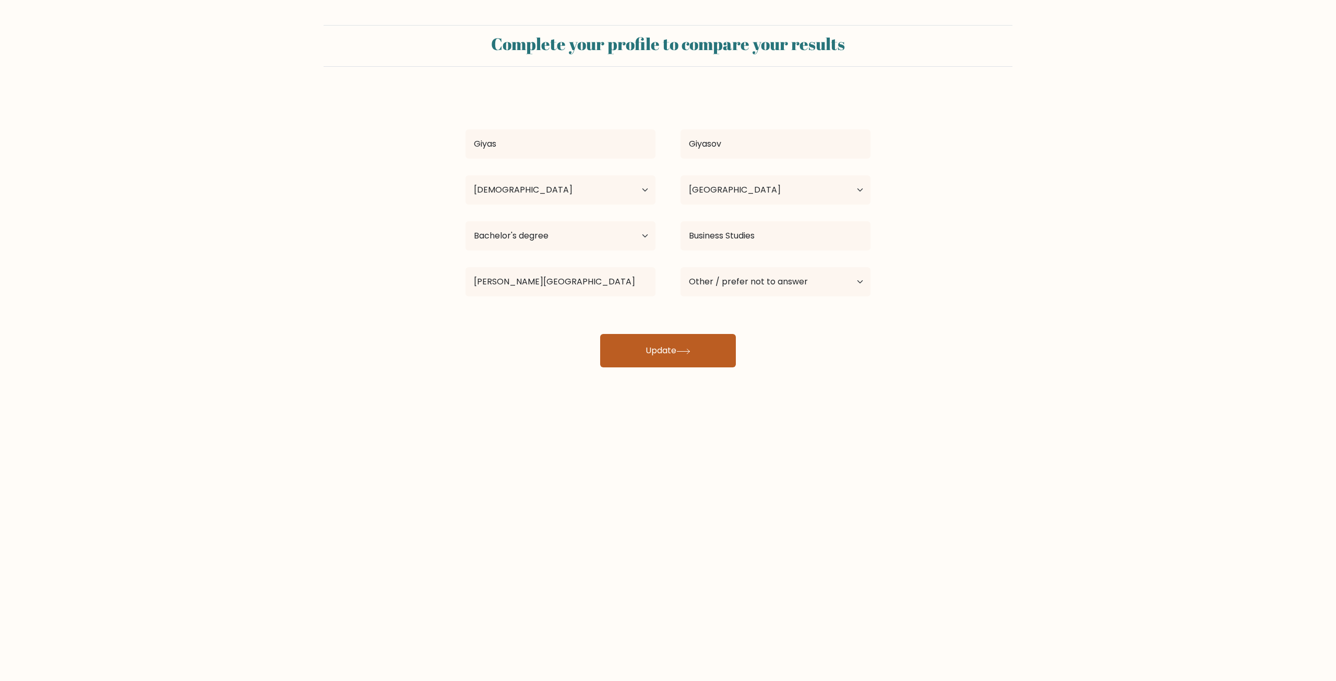
click at [710, 345] on button "Update" at bounding box center [668, 350] width 136 height 33
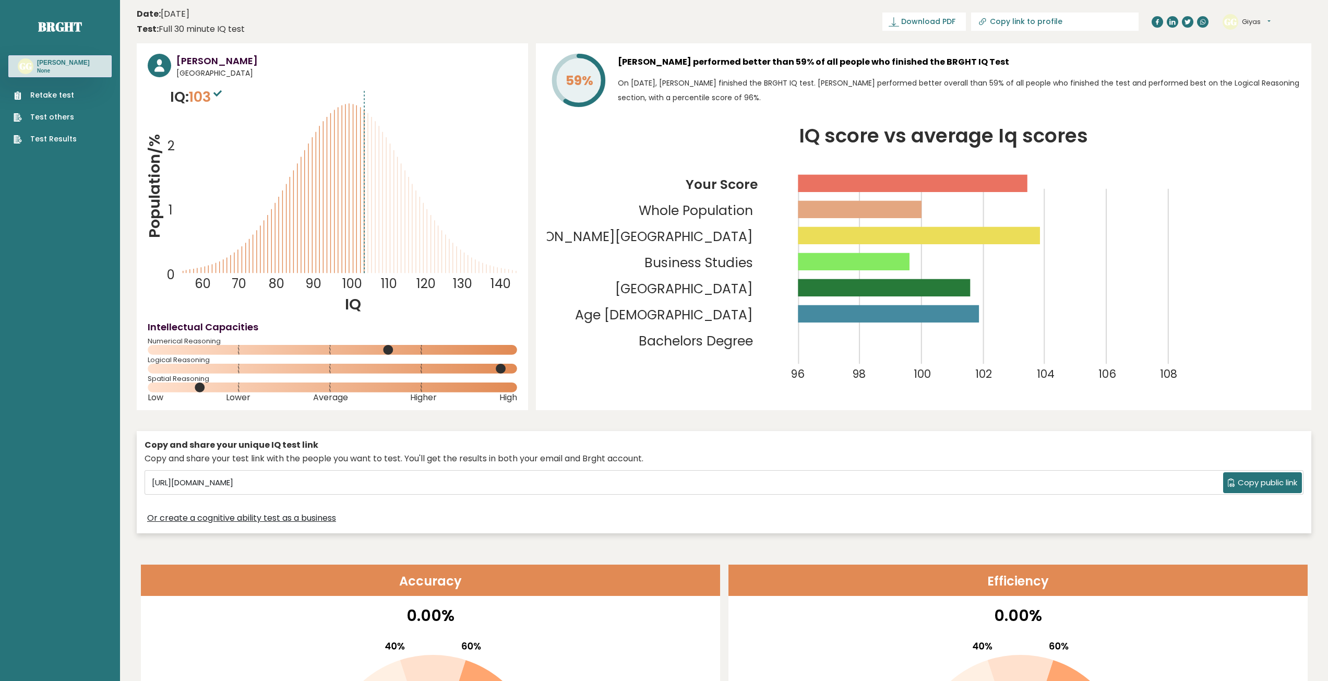
click at [349, 105] on icon "Population/% IQ 0 1 2 60 70 80 90 100 110 120 130 140" at bounding box center [333, 201] width 370 height 228
